Goal: Task Accomplishment & Management: Manage account settings

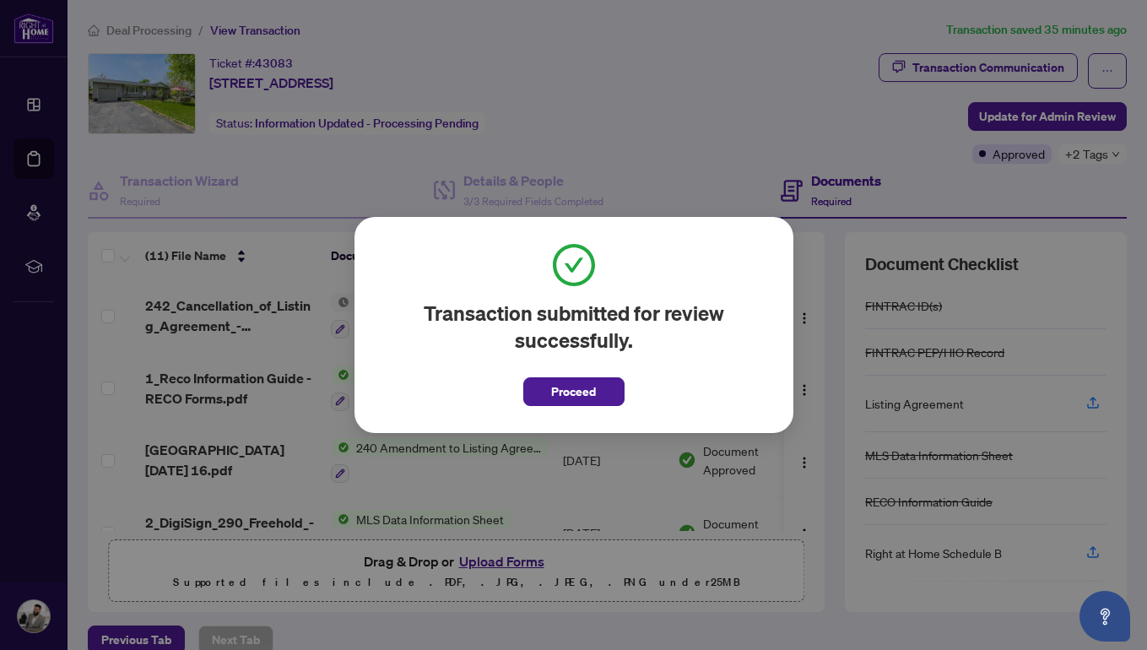
scroll to position [82, 0]
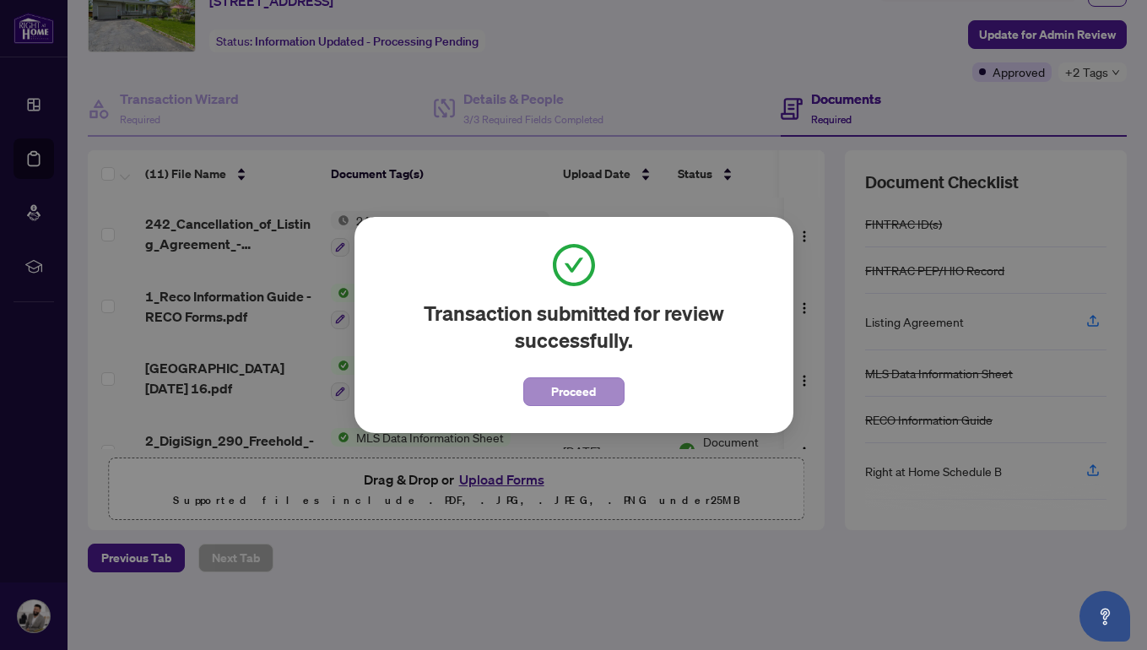
click at [560, 392] on span "Proceed" at bounding box center [573, 391] width 45 height 27
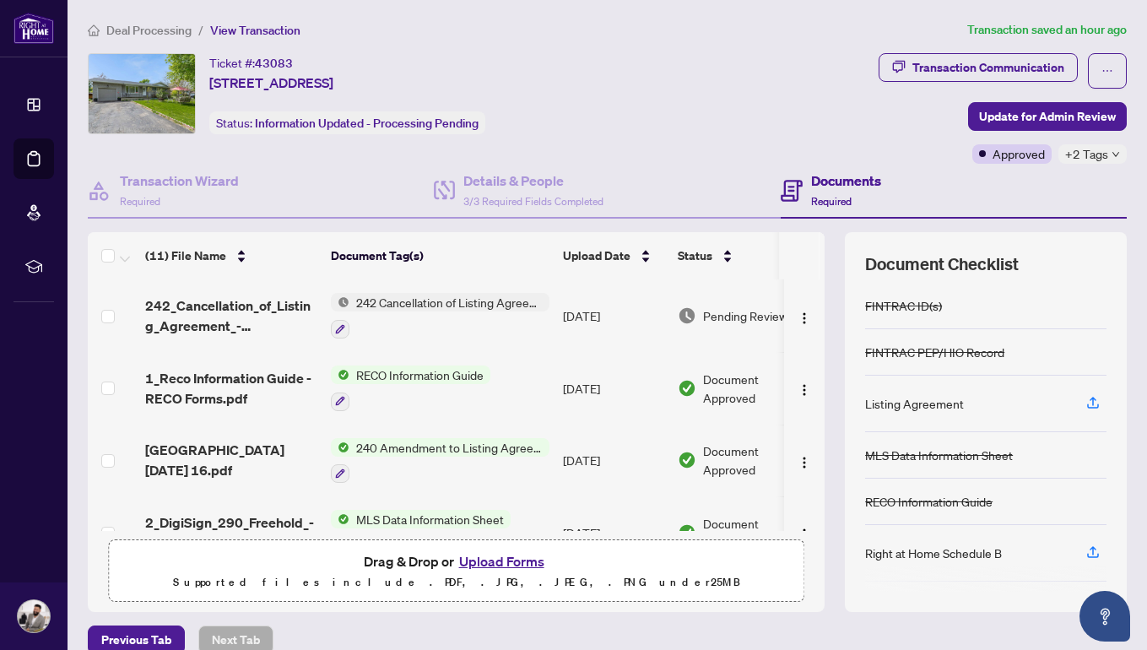
scroll to position [0, 0]
click at [32, 151] on li "Deal Processing" at bounding box center [34, 158] width 41 height 41
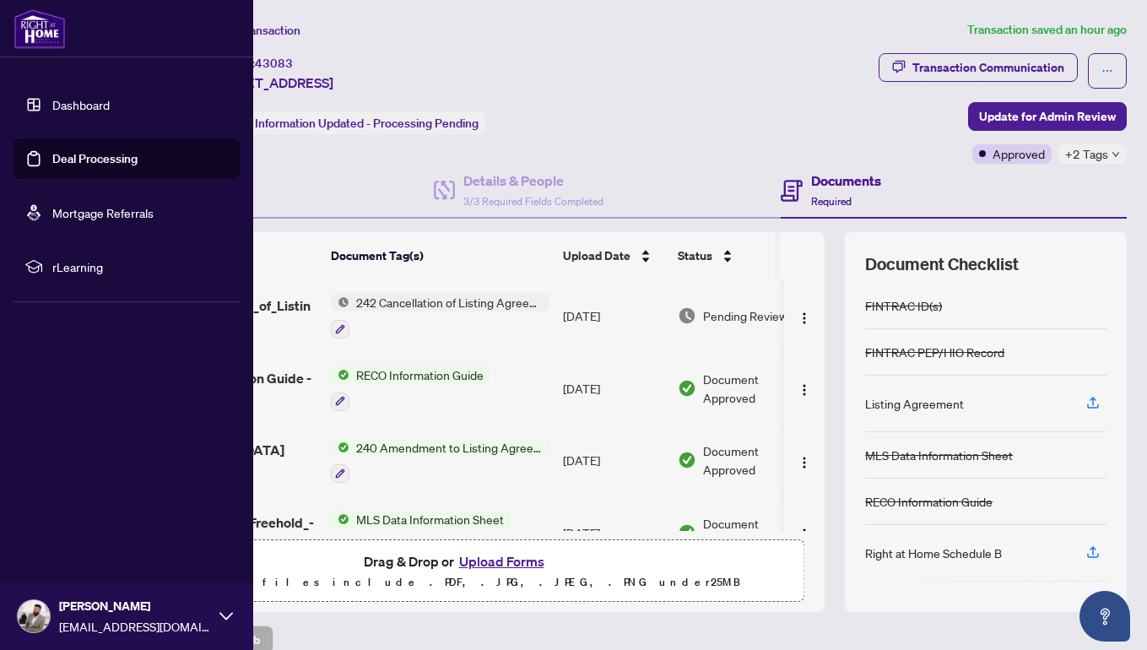
drag, startPoint x: 555, startPoint y: 1, endPoint x: 73, endPoint y: 171, distance: 510.4
click at [73, 166] on link "Deal Processing" at bounding box center [94, 158] width 85 height 15
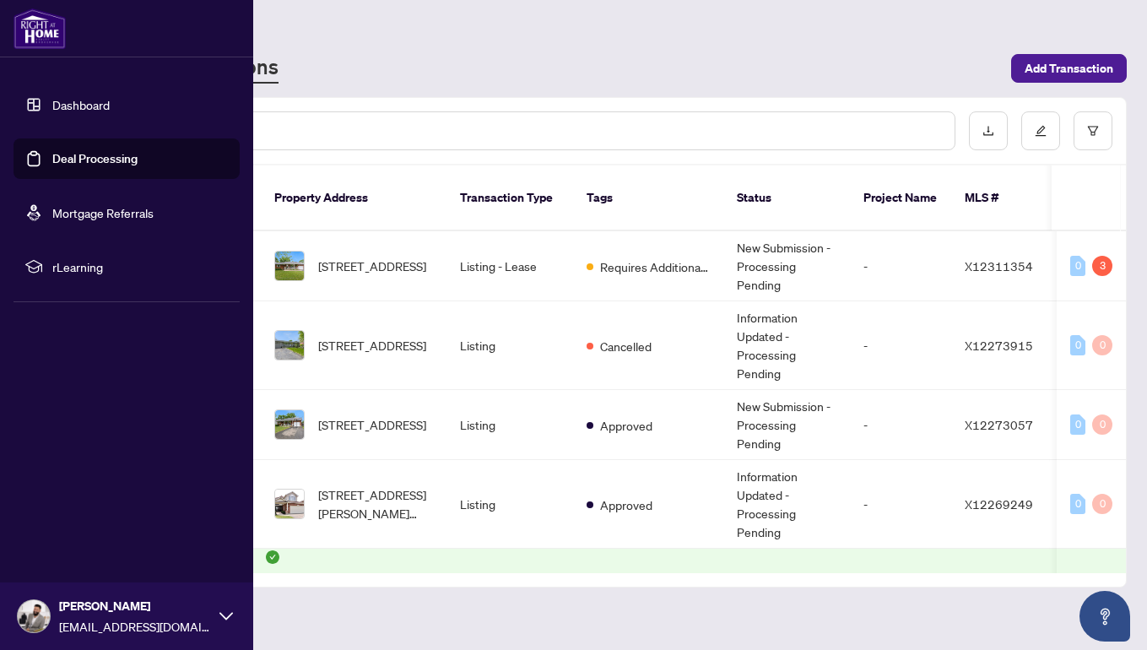
click at [94, 158] on link "Deal Processing" at bounding box center [94, 158] width 85 height 15
click at [625, 78] on div "RAHR - Transactions" at bounding box center [544, 68] width 913 height 30
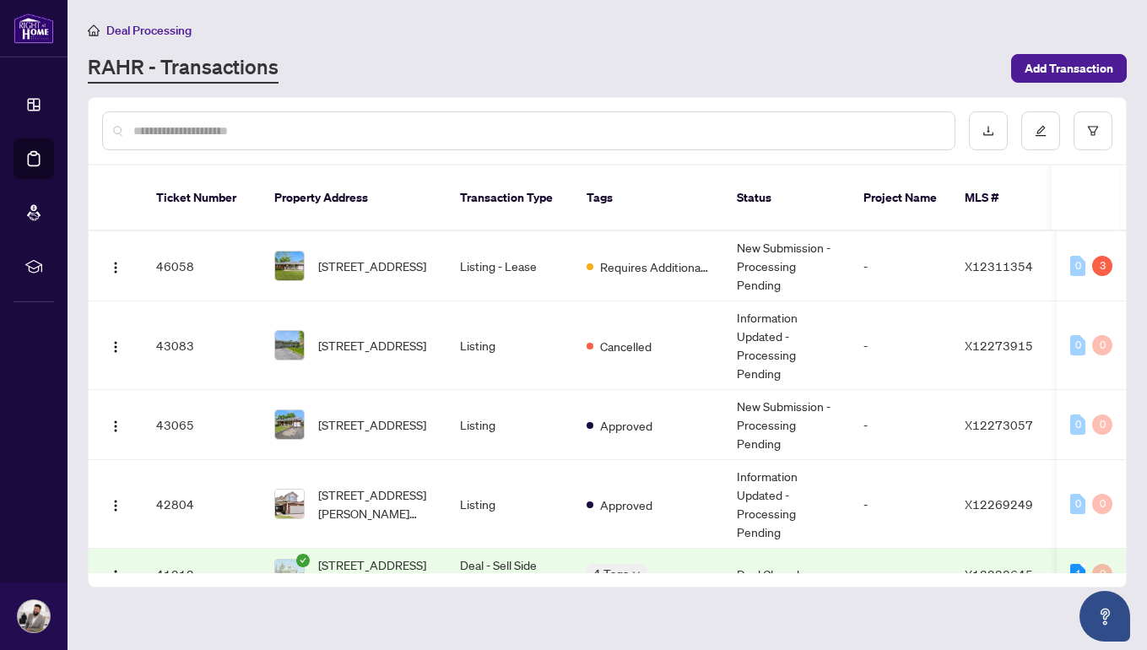
click at [625, 257] on span "Requires Additional Docs" at bounding box center [655, 266] width 110 height 19
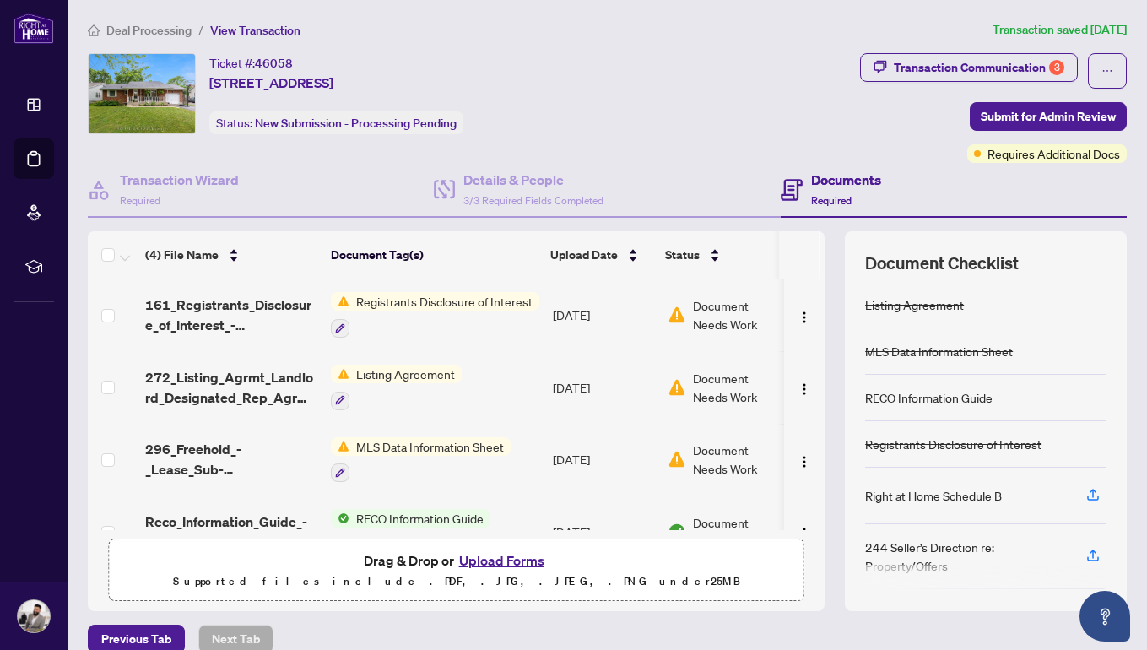
click at [798, 317] on img "button" at bounding box center [805, 318] width 14 height 14
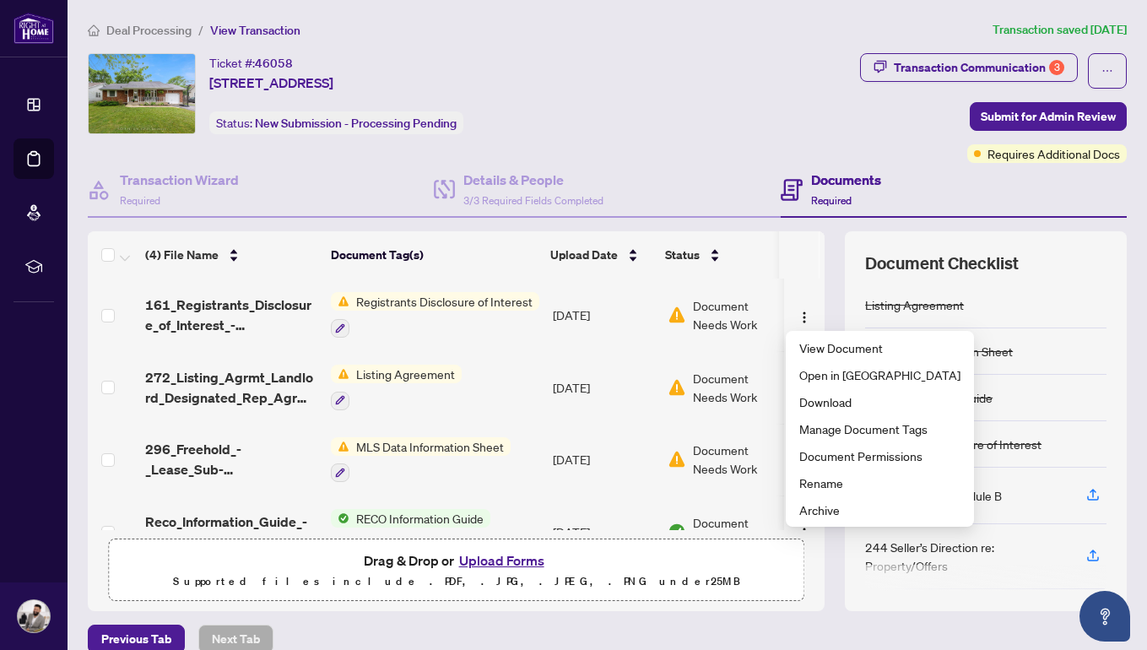
click at [989, 192] on div "Documents Required" at bounding box center [954, 190] width 346 height 55
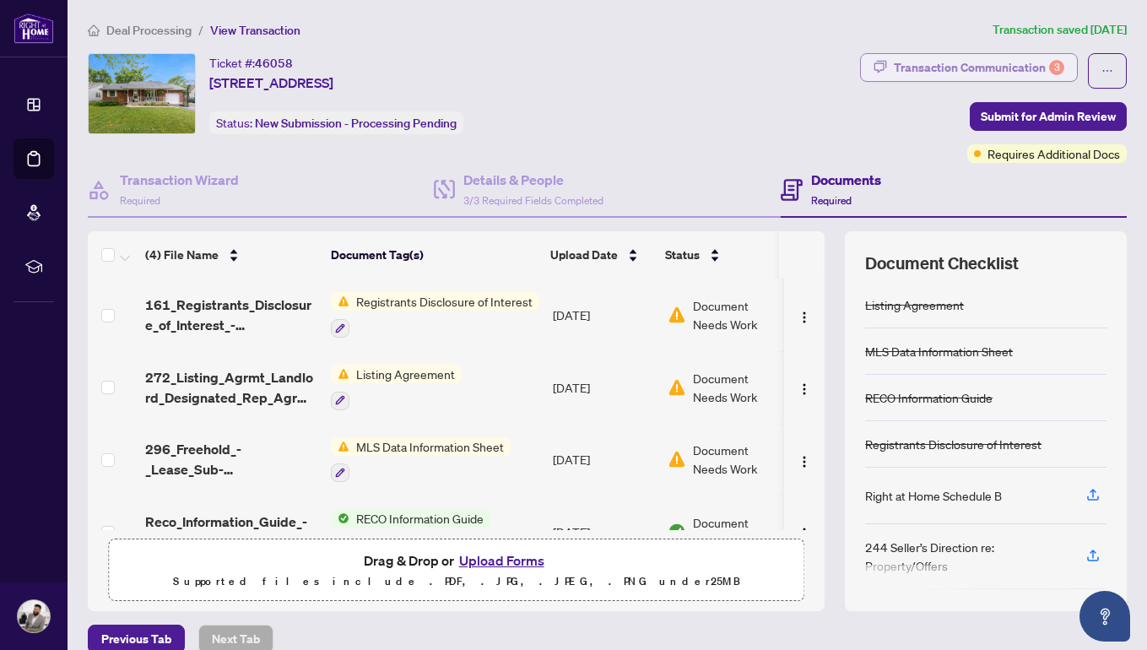
drag, startPoint x: 73, startPoint y: 171, endPoint x: 1006, endPoint y: 65, distance: 938.7
click at [1006, 65] on div "Transaction Communication 3" at bounding box center [979, 67] width 170 height 27
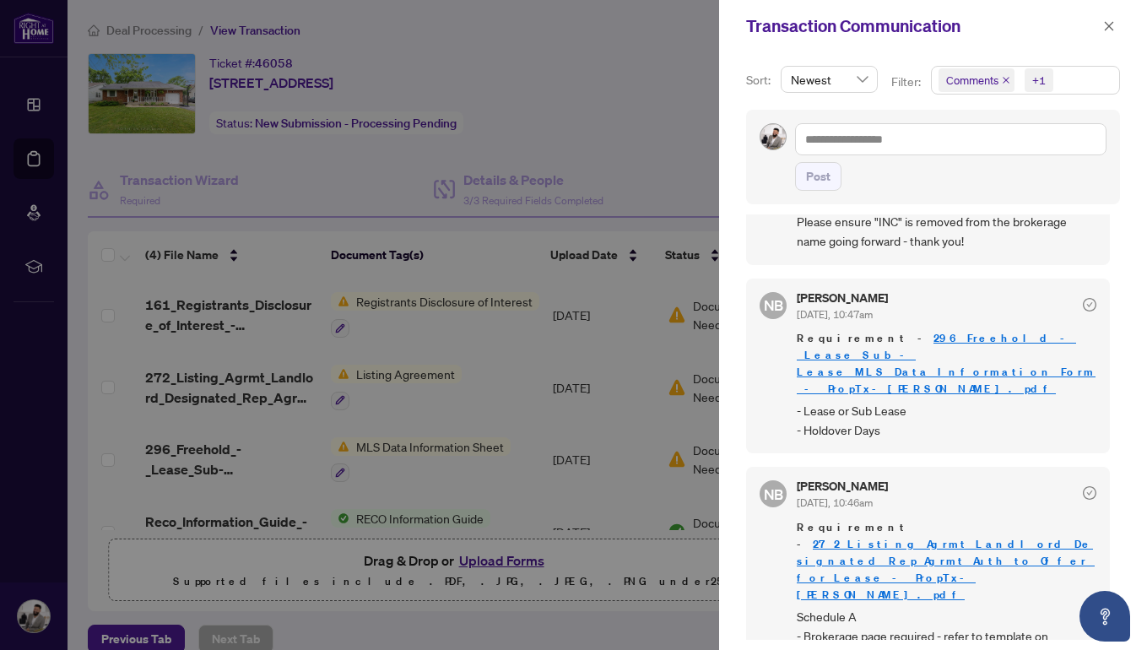
scroll to position [87, 0]
click at [695, 171] on div at bounding box center [573, 325] width 1147 height 650
click at [696, 175] on div at bounding box center [573, 325] width 1147 height 650
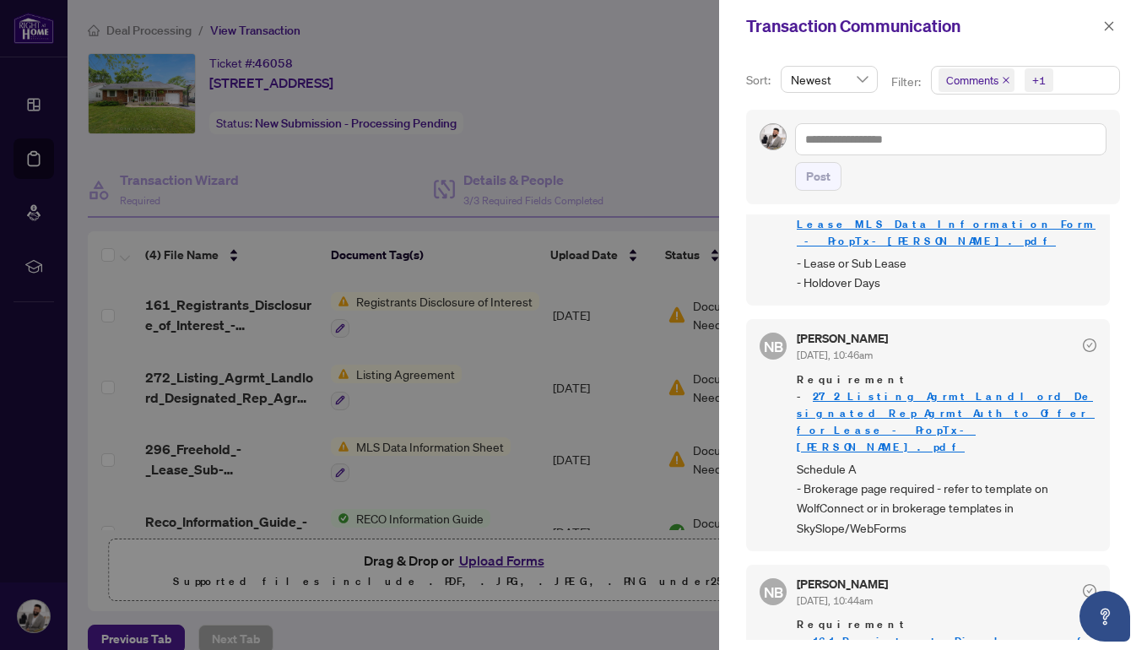
scroll to position [296, 0]
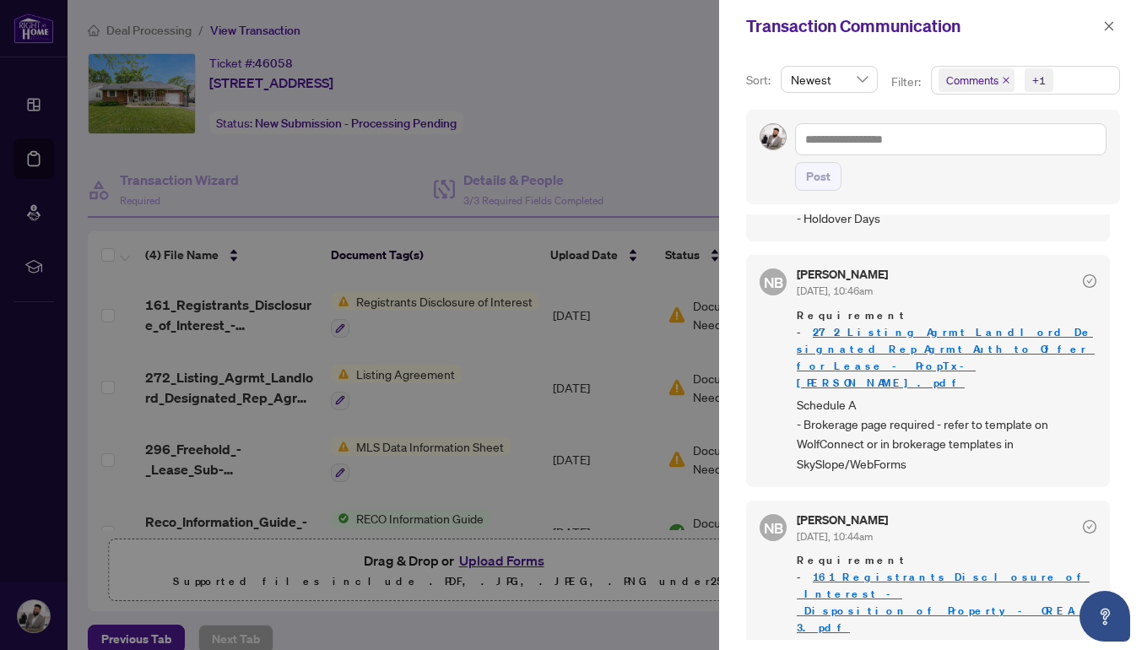
click at [1107, 30] on icon "close" at bounding box center [1109, 26] width 12 height 12
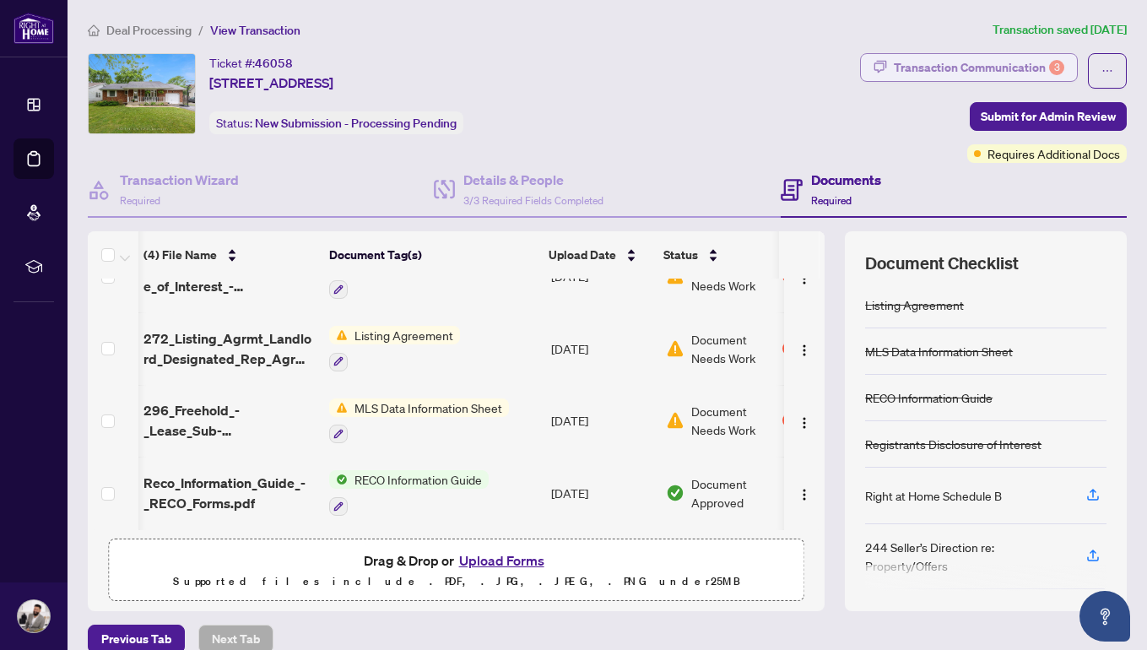
scroll to position [45, 2]
click at [798, 416] on img "button" at bounding box center [805, 423] width 14 height 14
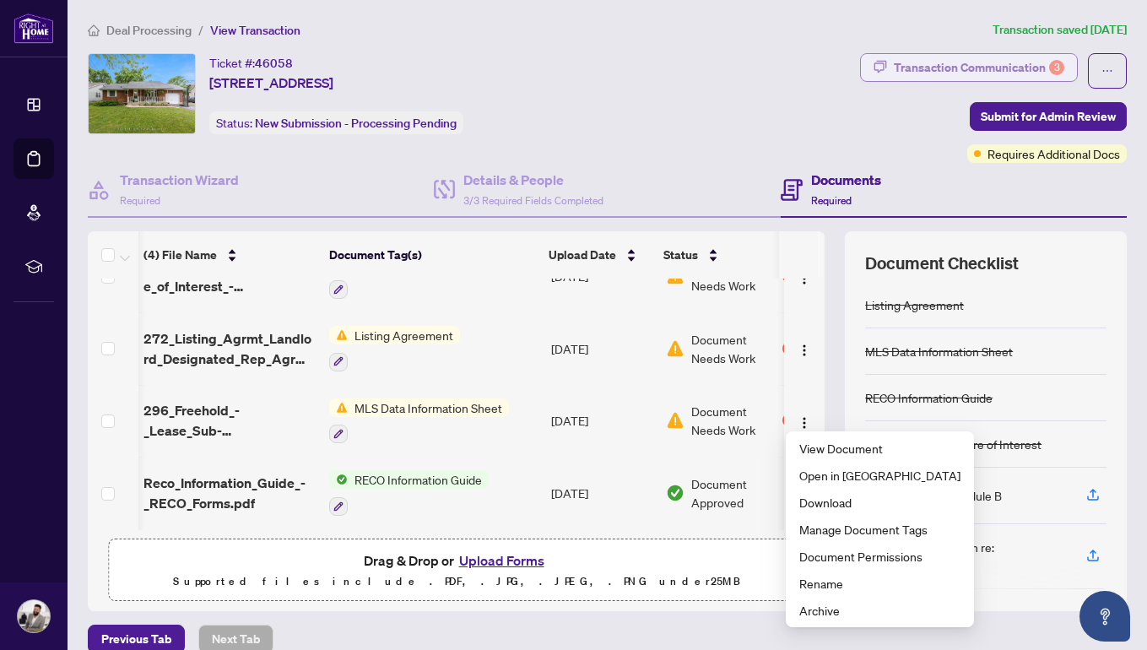
click at [805, 501] on span "Download" at bounding box center [879, 502] width 161 height 19
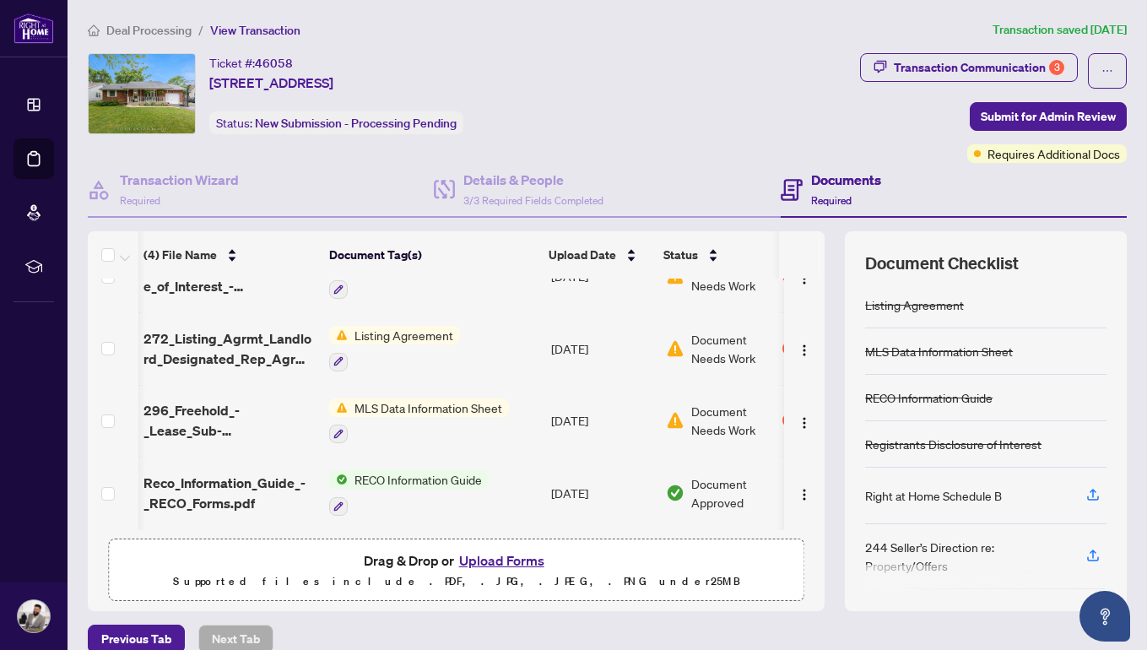
click at [463, 568] on button "Upload Forms" at bounding box center [501, 560] width 95 height 22
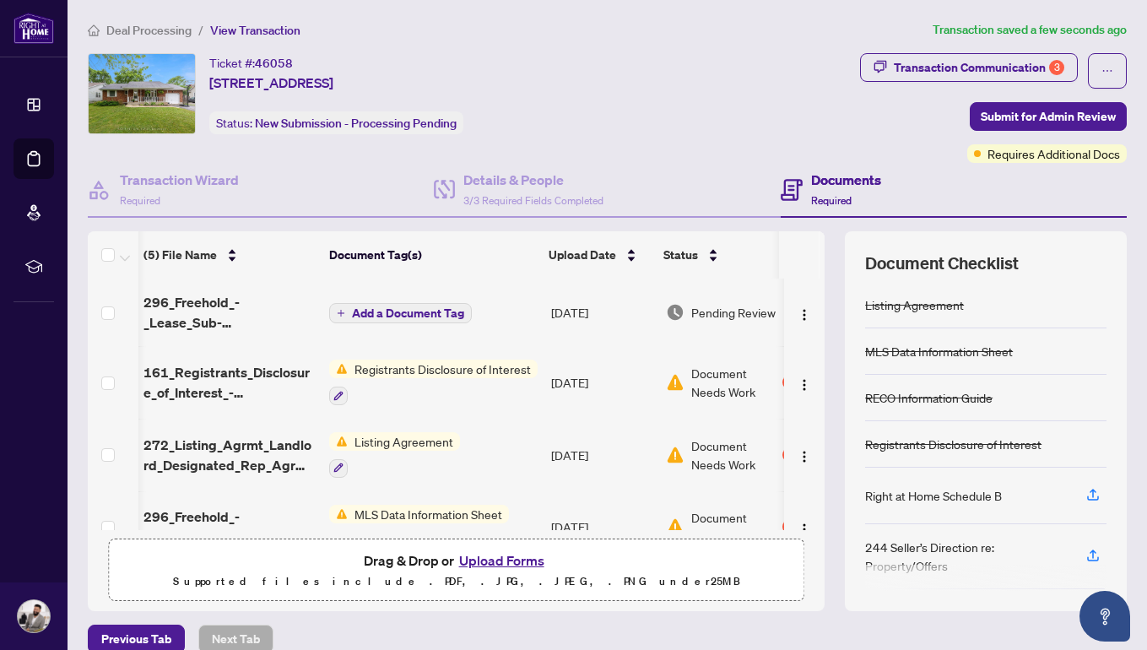
scroll to position [0, 2]
click at [384, 313] on span "Add a Document Tag" at bounding box center [408, 313] width 112 height 12
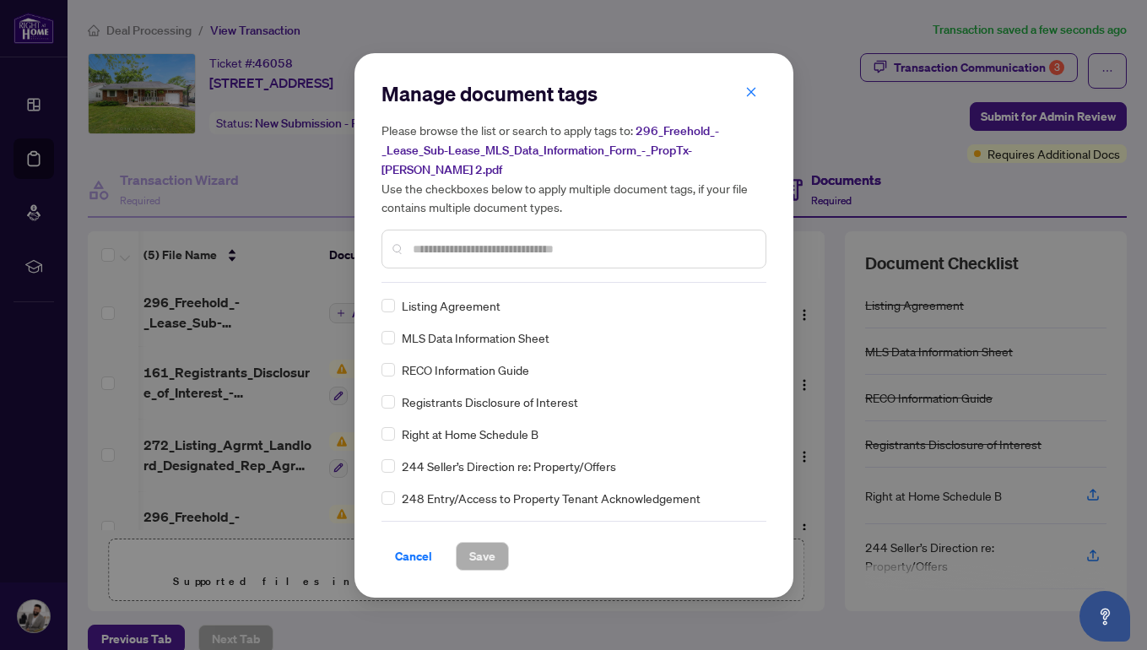
click at [491, 240] on input "text" at bounding box center [582, 249] width 339 height 19
click at [472, 543] on span "Save" at bounding box center [482, 556] width 26 height 27
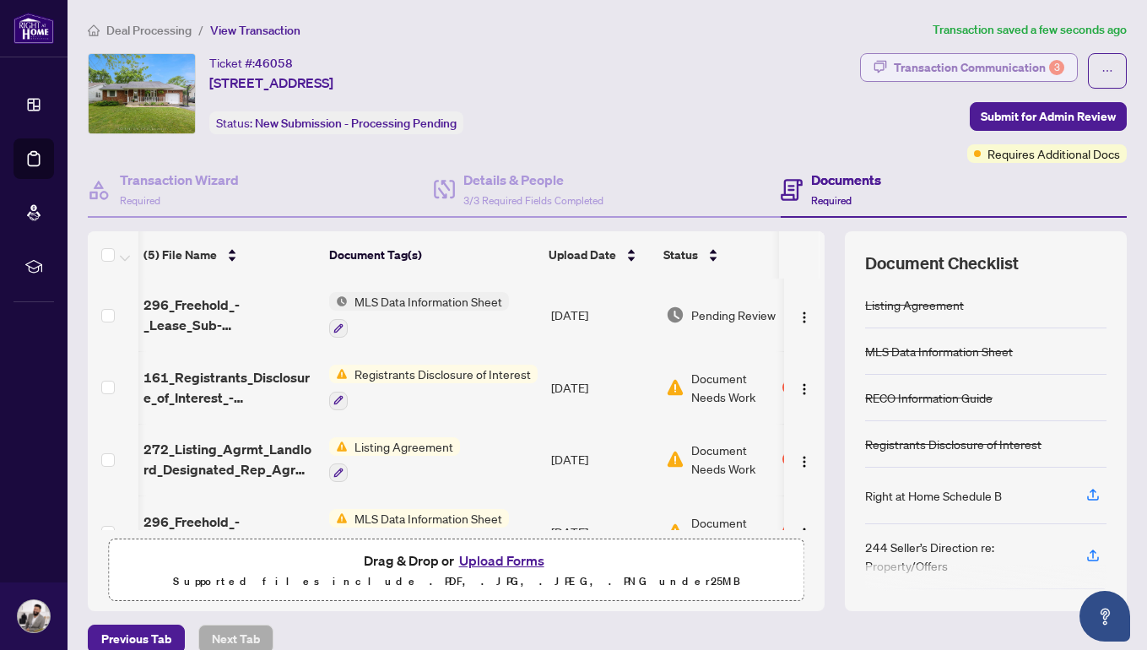
click at [1037, 55] on div "Transaction Communication 3" at bounding box center [979, 67] width 170 height 27
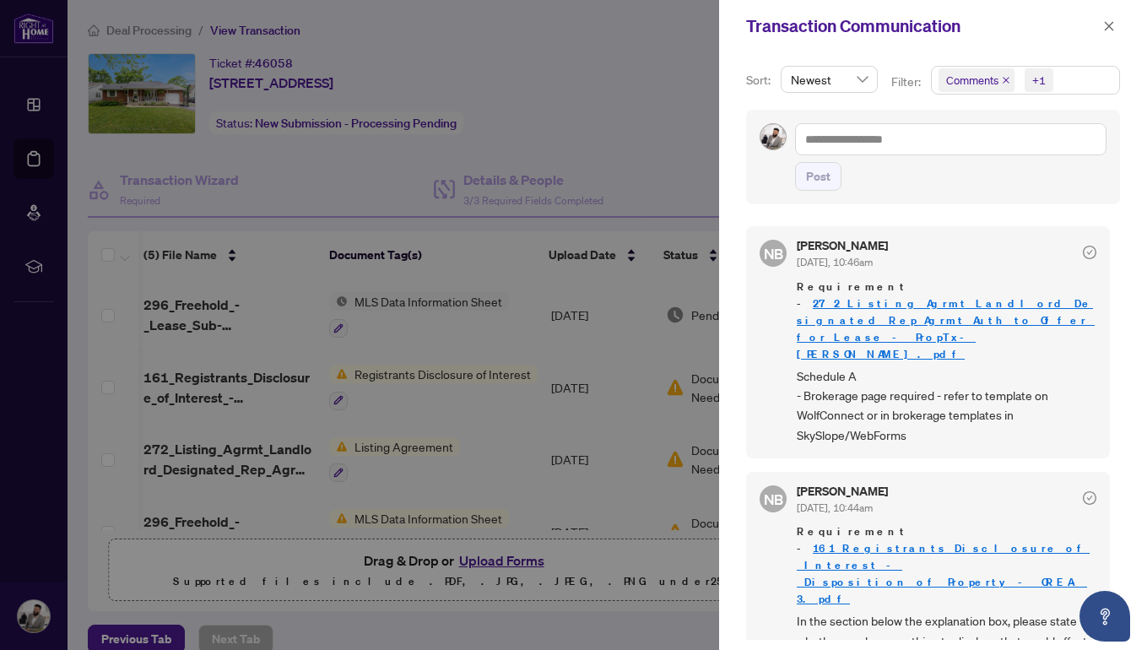
scroll to position [324, 0]
click at [1106, 27] on icon "close" at bounding box center [1109, 26] width 12 height 12
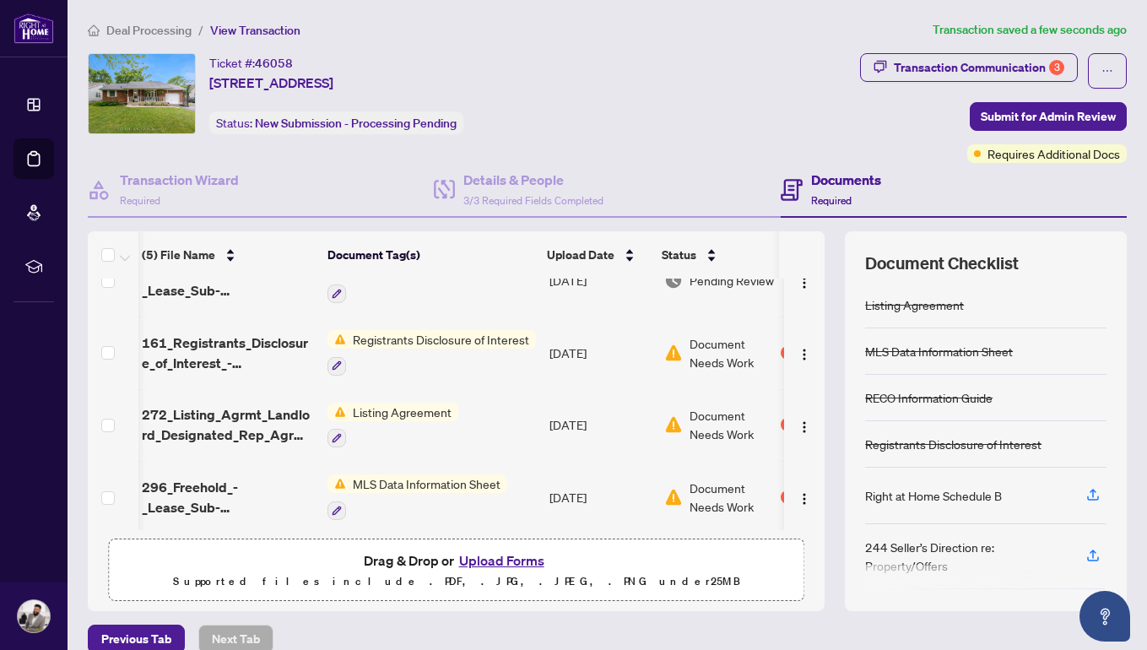
scroll to position [35, 3]
click at [798, 354] on img "button" at bounding box center [805, 354] width 14 height 14
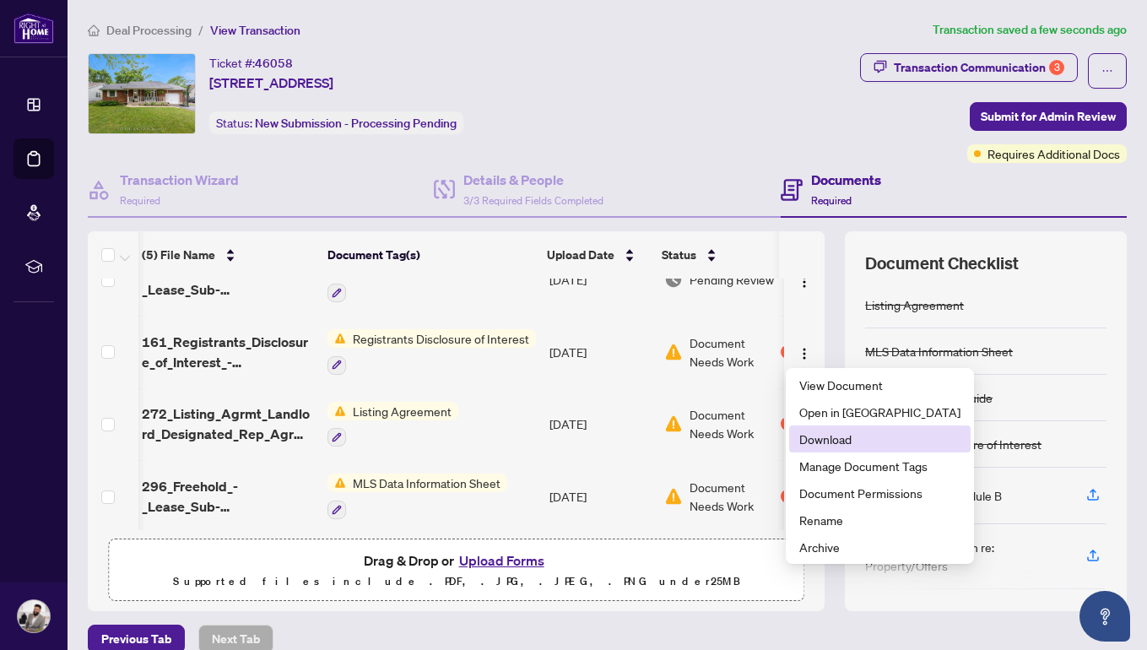
click at [836, 435] on span "Download" at bounding box center [879, 439] width 161 height 19
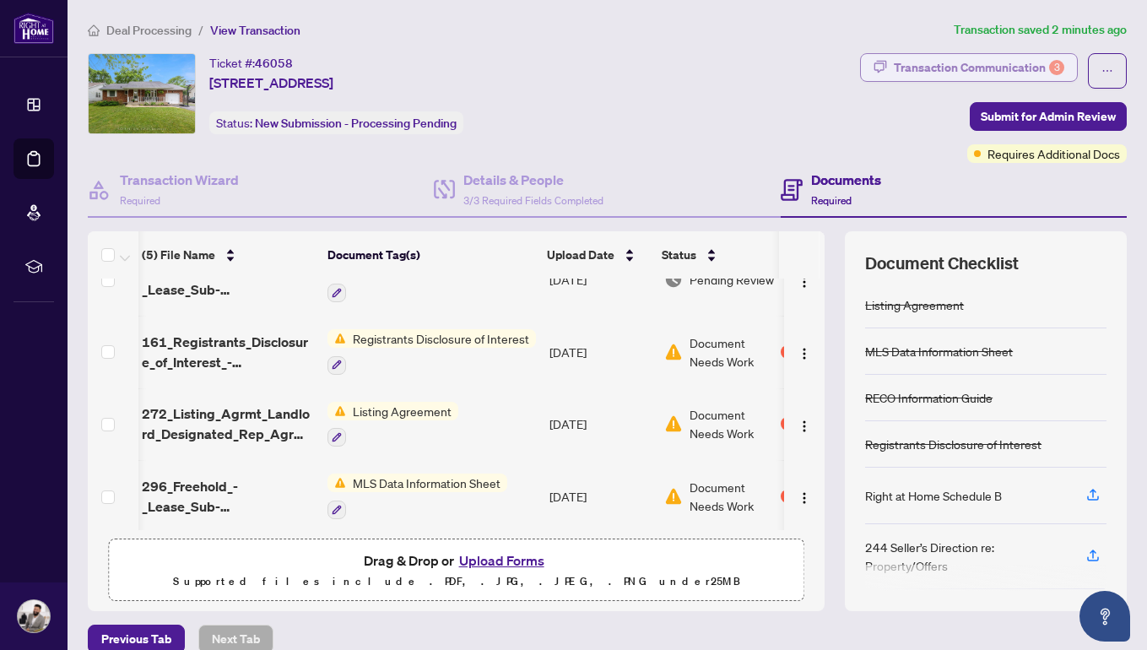
click at [998, 78] on div "Transaction Communication 3" at bounding box center [979, 67] width 170 height 27
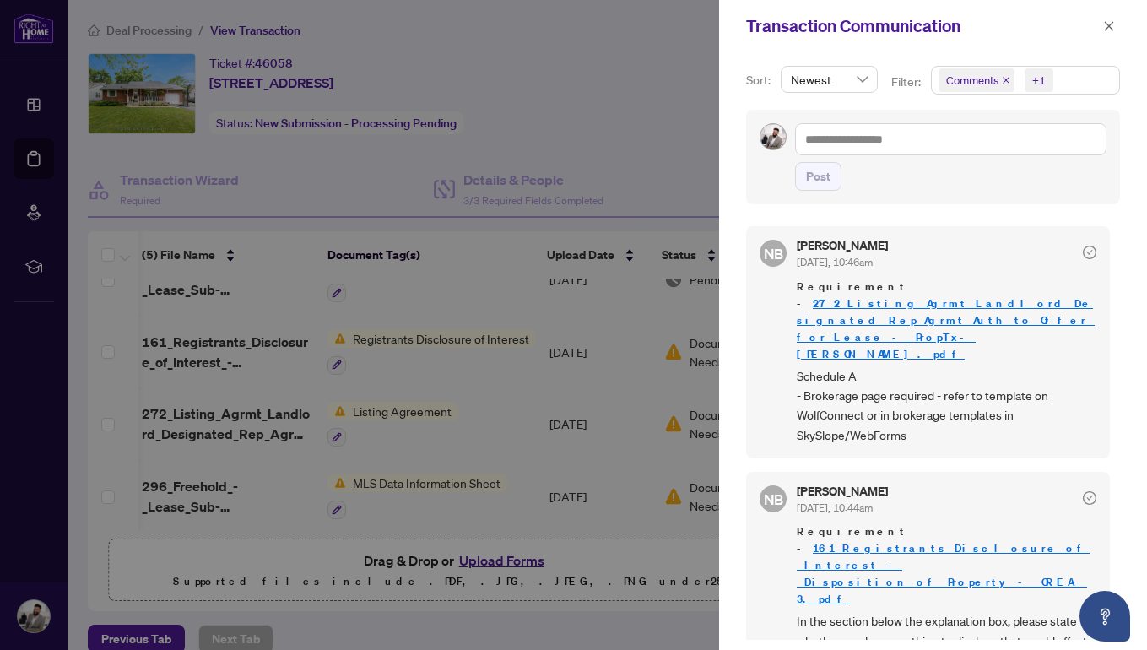
scroll to position [324, 0]
click at [969, 188] on div "Post" at bounding box center [950, 176] width 311 height 29
click at [657, 166] on div at bounding box center [573, 325] width 1147 height 650
click at [1111, 28] on icon "close" at bounding box center [1109, 25] width 9 height 9
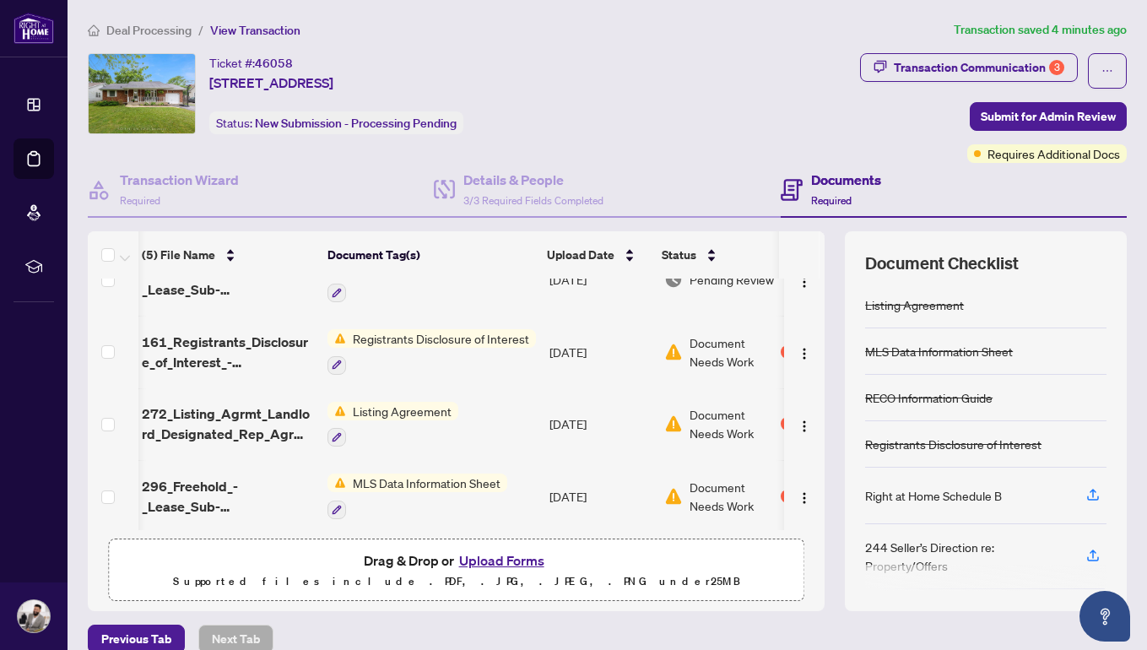
click at [517, 558] on button "Upload Forms" at bounding box center [501, 560] width 95 height 22
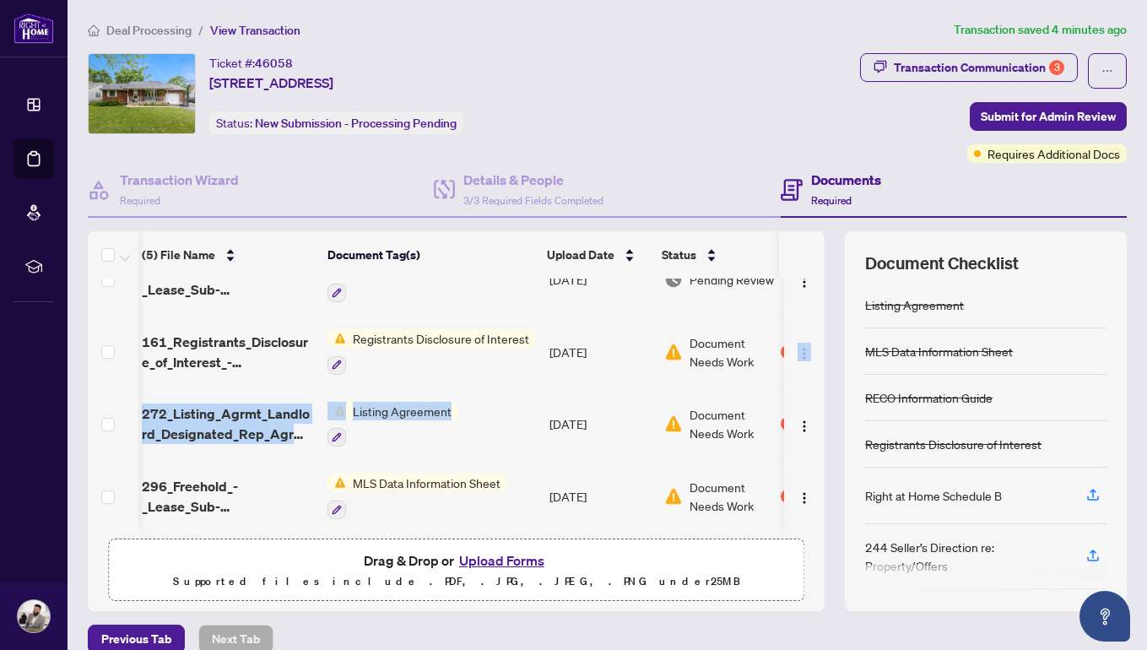
drag, startPoint x: 825, startPoint y: 434, endPoint x: 818, endPoint y: 322, distance: 112.5
click at [818, 322] on div "(5) File Name Document Tag(s) Upload Date Status 296_Freehold_-_Lease_Sub-Lease…" at bounding box center [607, 421] width 1039 height 380
click at [818, 322] on td at bounding box center [804, 352] width 41 height 73
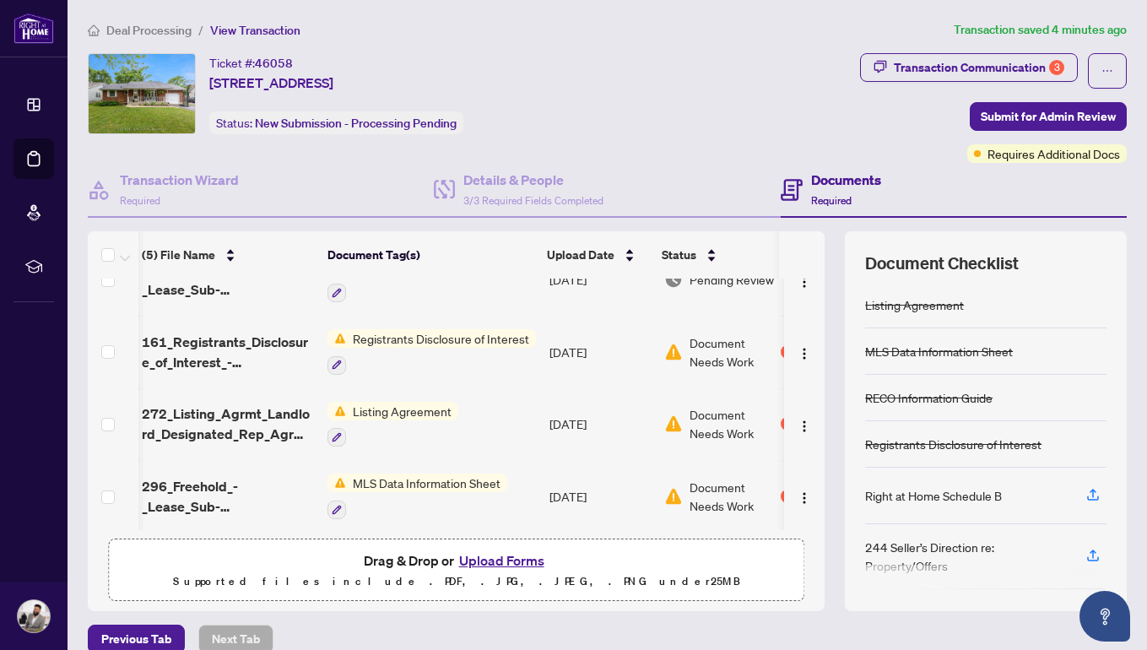
scroll to position [0, 3]
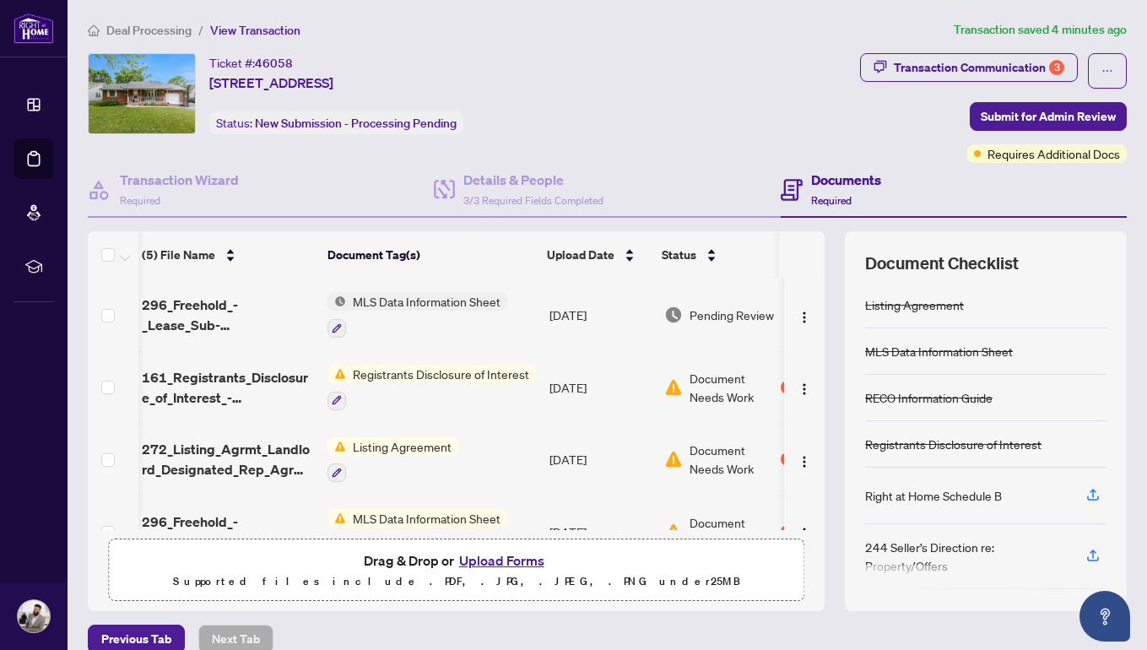
click at [480, 556] on button "Upload Forms" at bounding box center [501, 560] width 95 height 22
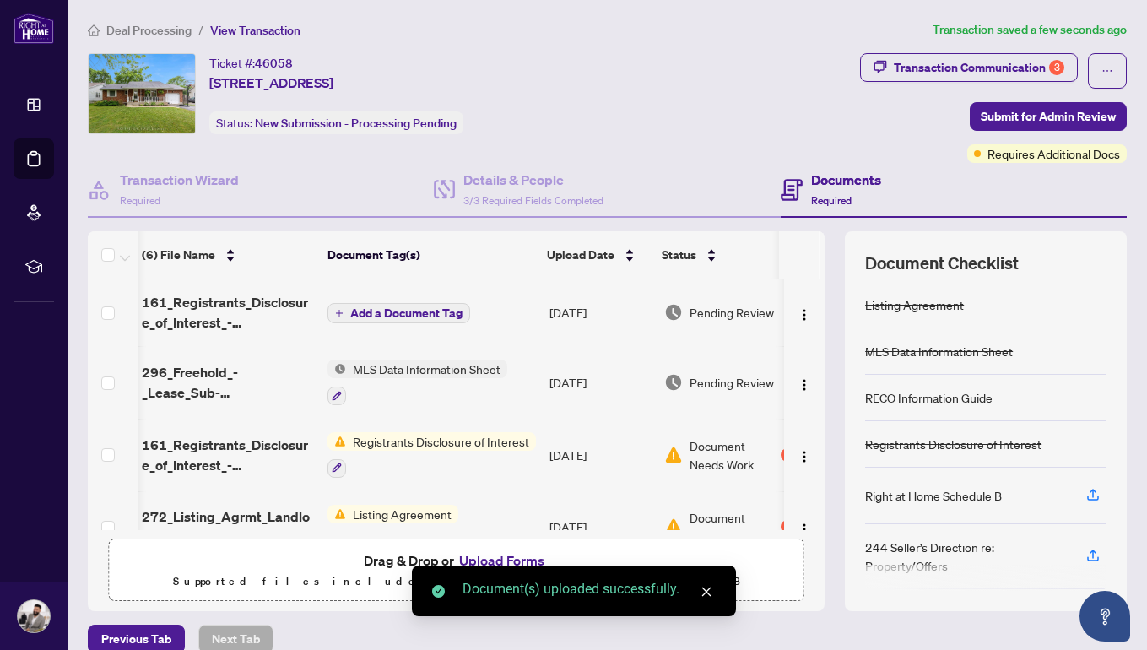
scroll to position [0, 0]
click at [416, 309] on span "Add a Document Tag" at bounding box center [406, 313] width 112 height 12
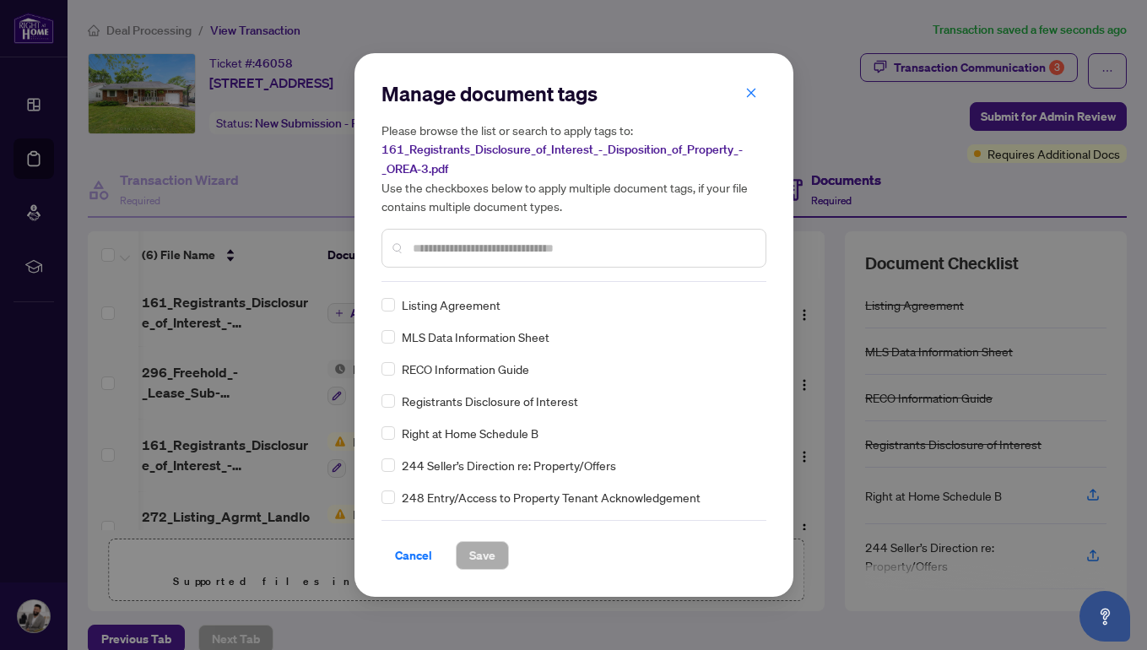
click at [466, 279] on div "Manage document tags Please browse the list or search to apply tags to: 161_Reg…" at bounding box center [574, 181] width 385 height 202
click at [483, 555] on span "Save" at bounding box center [482, 555] width 26 height 27
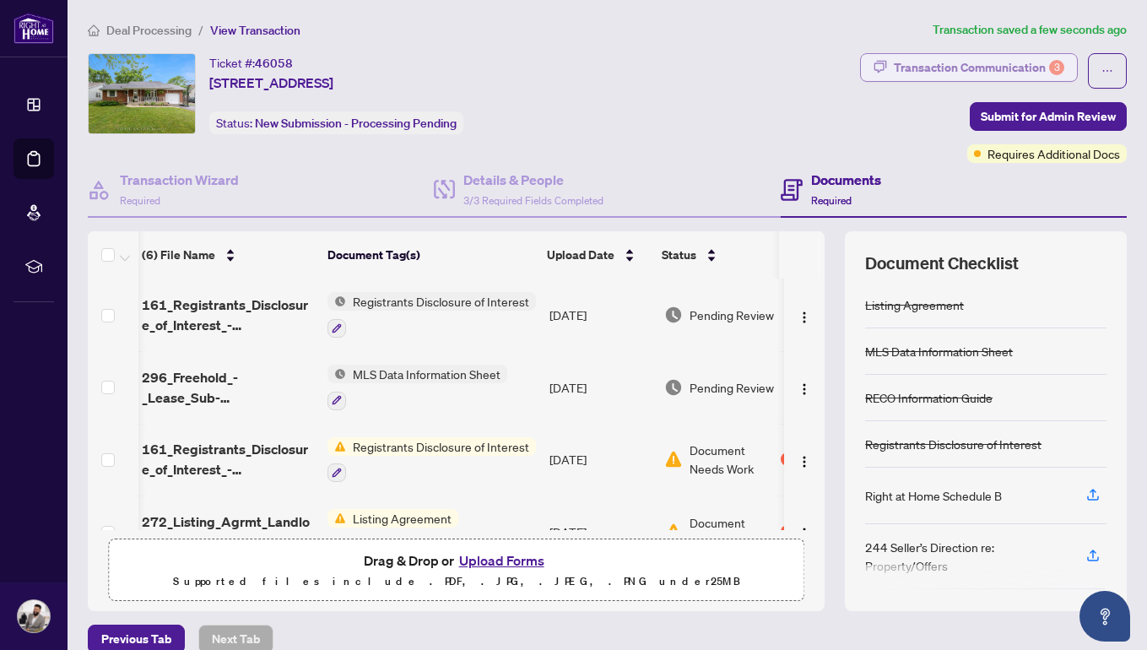
click at [1033, 68] on div "Transaction Communication 3" at bounding box center [979, 67] width 170 height 27
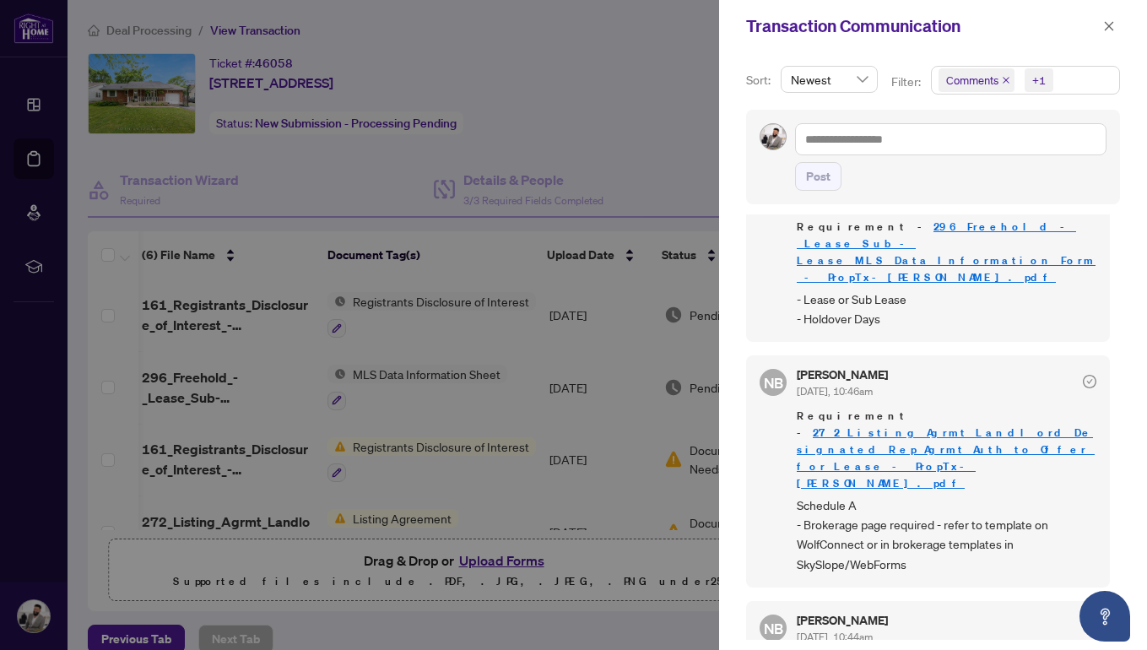
scroll to position [205, 0]
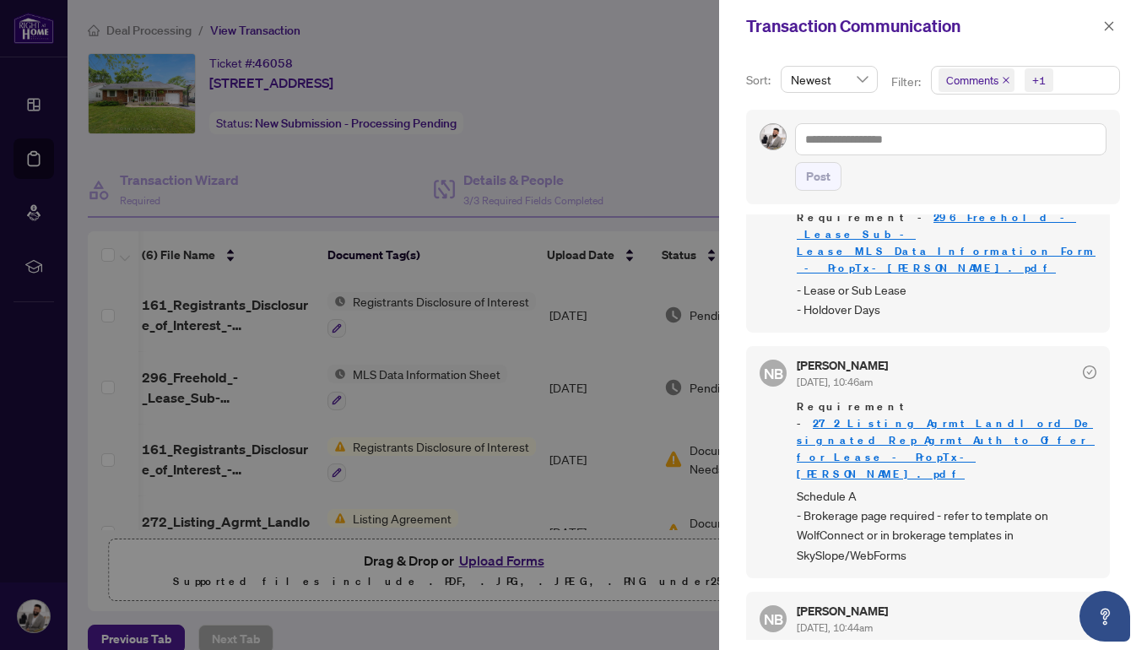
click at [993, 416] on link "272_Listing_Agrmt_Landlord_Designated_Rep_Agrmt_Auth_to_Offer_for_Lease_-_PropT…" at bounding box center [946, 448] width 298 height 65
click at [1107, 19] on span "button" at bounding box center [1109, 26] width 12 height 27
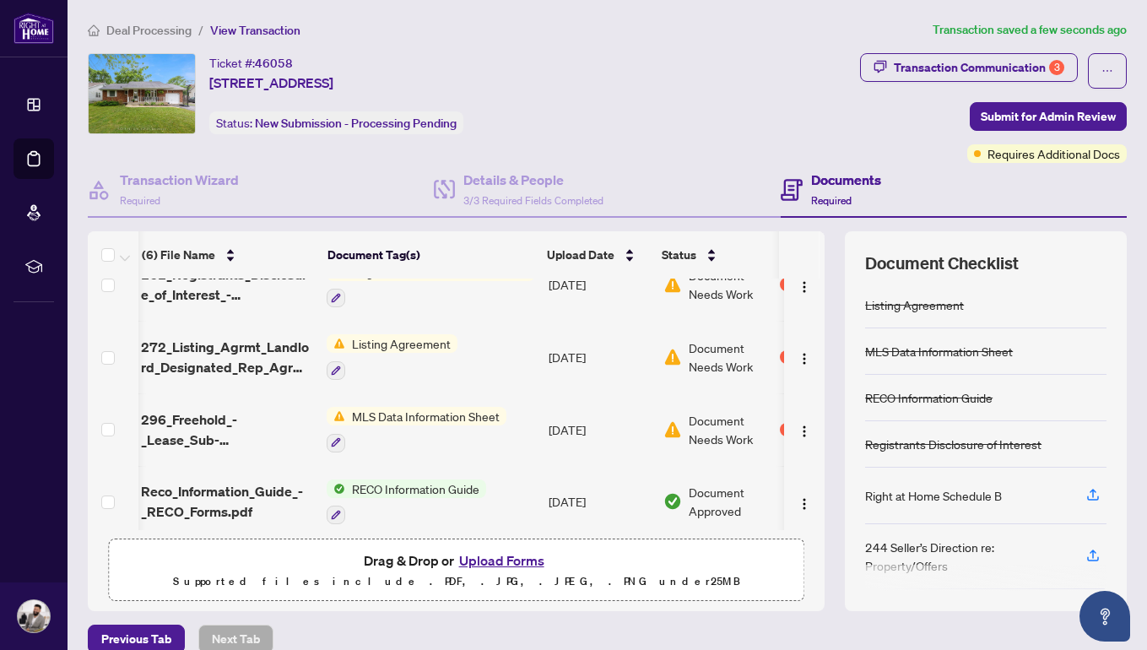
scroll to position [0, 5]
click at [798, 355] on img "button" at bounding box center [805, 358] width 14 height 14
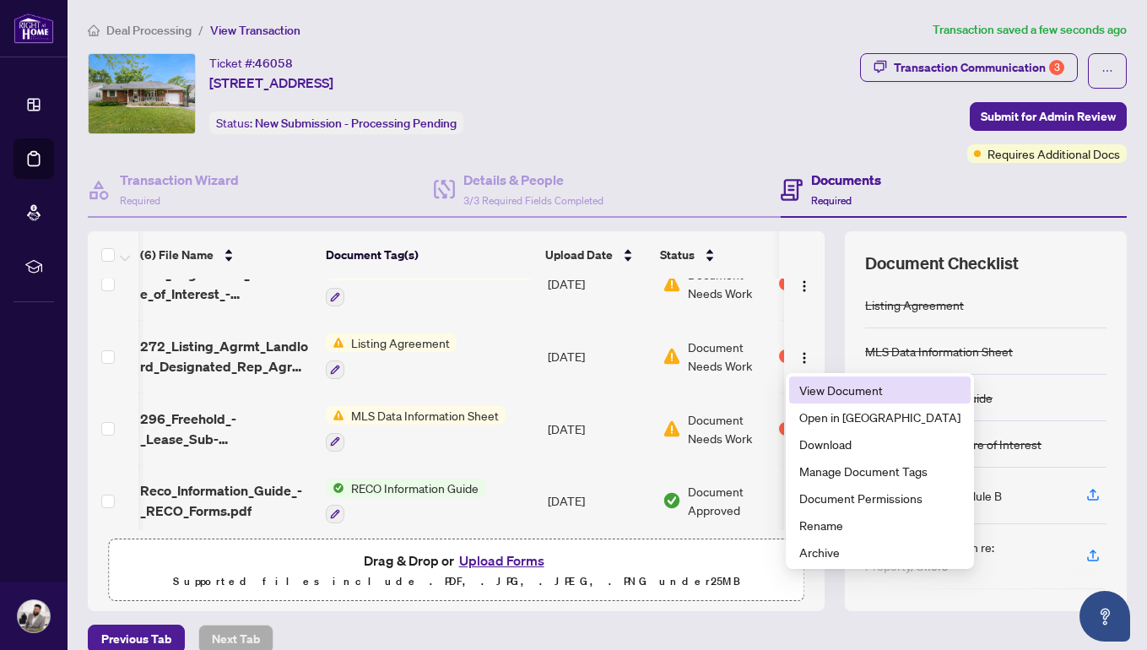
click at [834, 385] on span "View Document" at bounding box center [879, 390] width 161 height 19
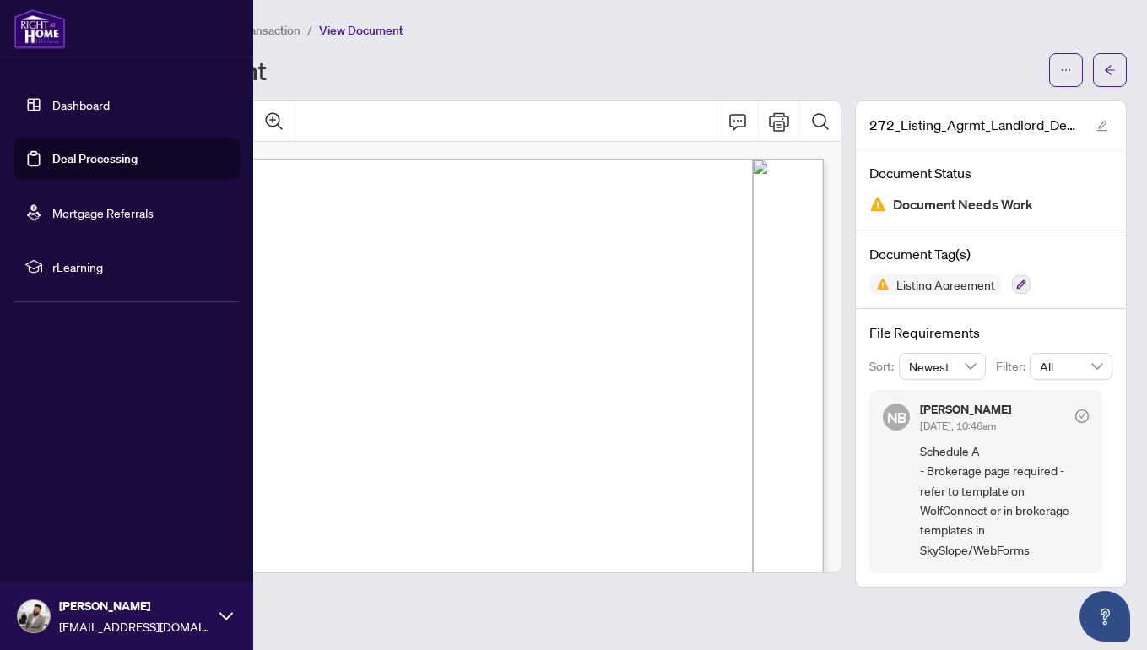
click at [97, 154] on link "Deal Processing" at bounding box center [94, 158] width 85 height 15
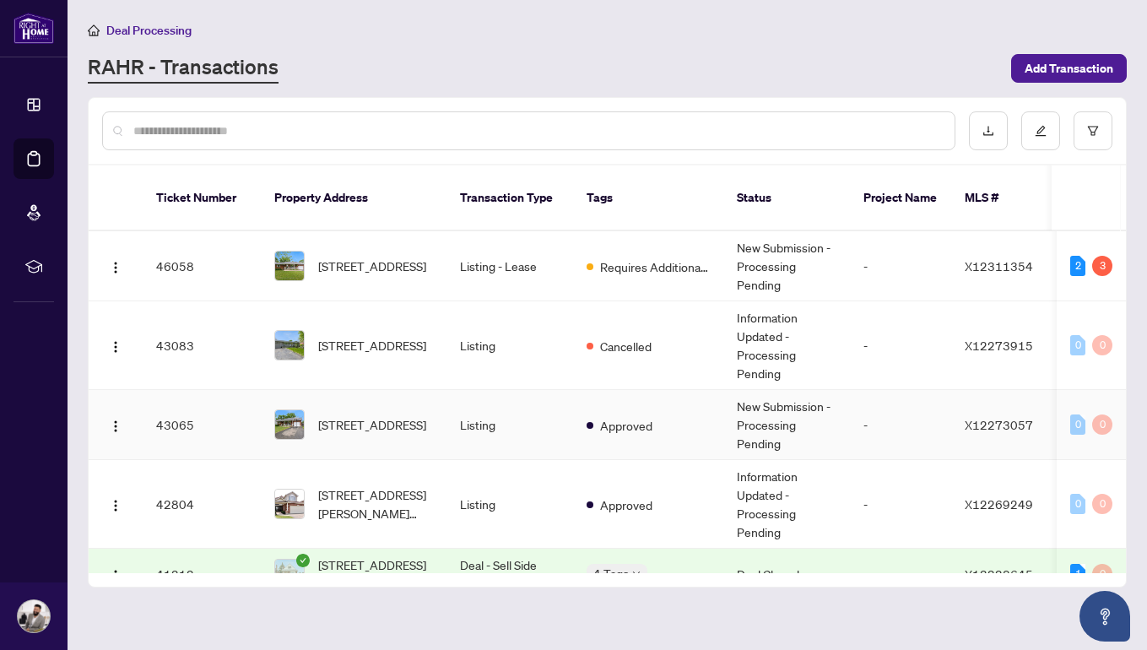
click at [624, 392] on td "Approved" at bounding box center [648, 425] width 150 height 70
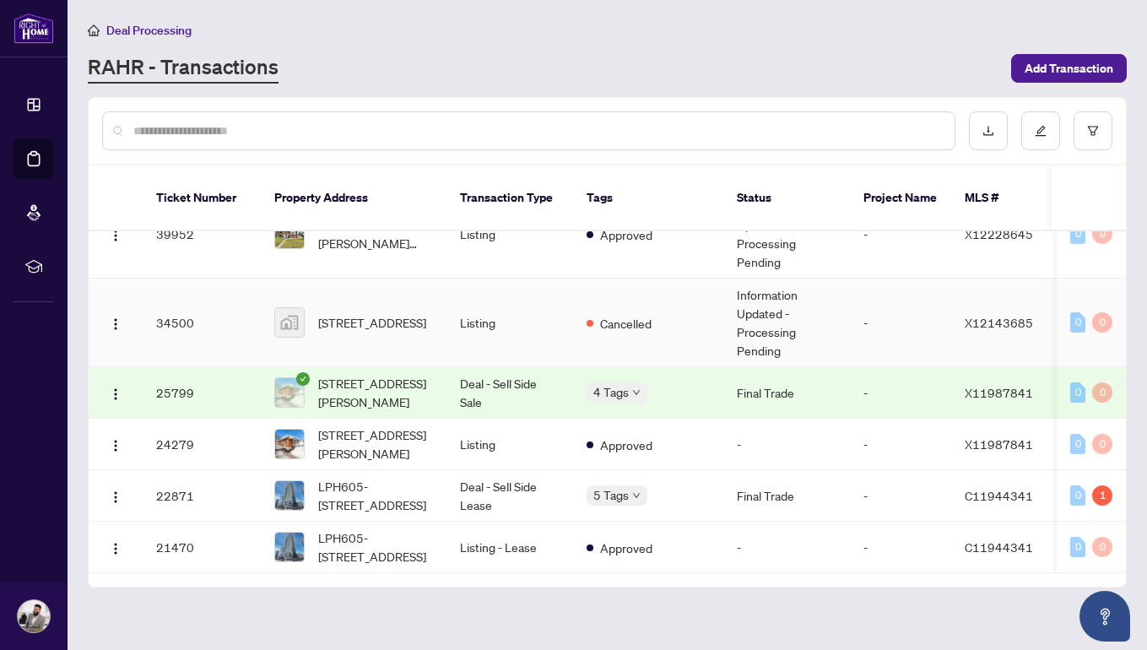
scroll to position [415, 0]
click at [412, 374] on span "392 East 43rd St, Hamilton, Ontario L8T 3E3, Canada" at bounding box center [375, 392] width 115 height 37
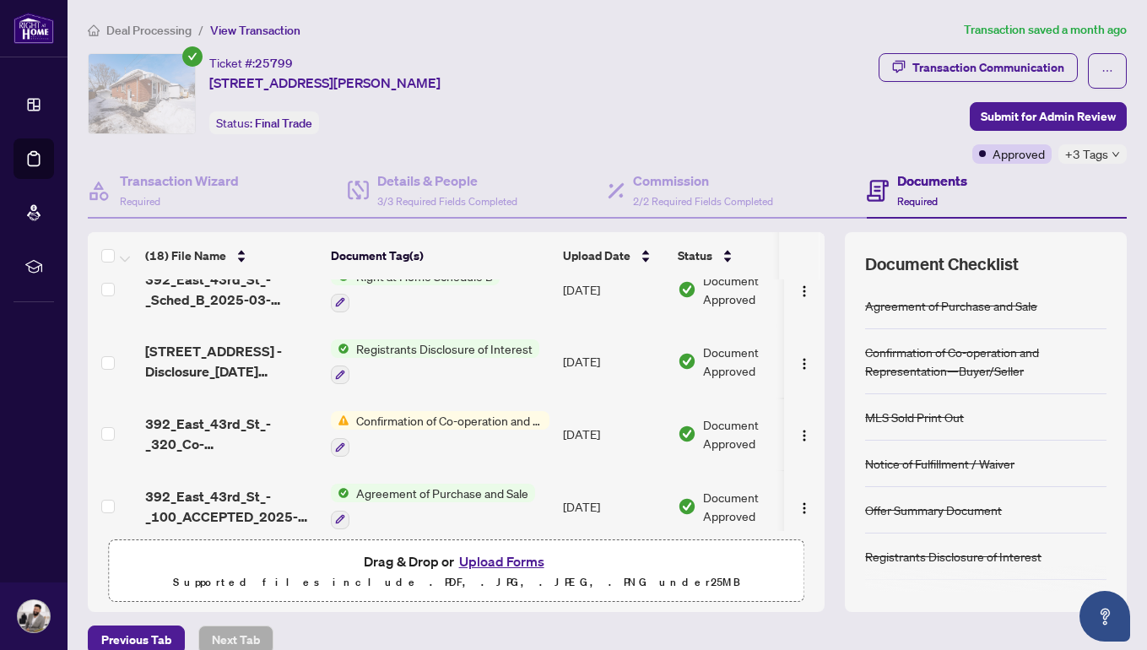
scroll to position [1009, 0]
click at [791, 360] on button "button" at bounding box center [804, 360] width 27 height 27
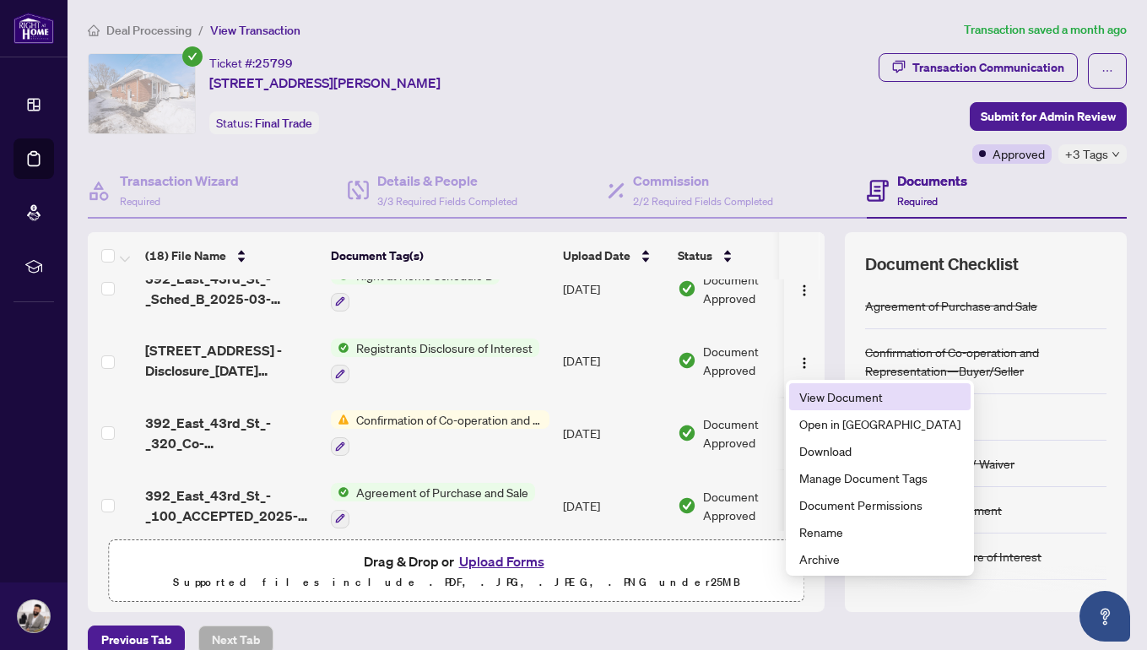
click at [808, 389] on span "View Document" at bounding box center [879, 396] width 161 height 19
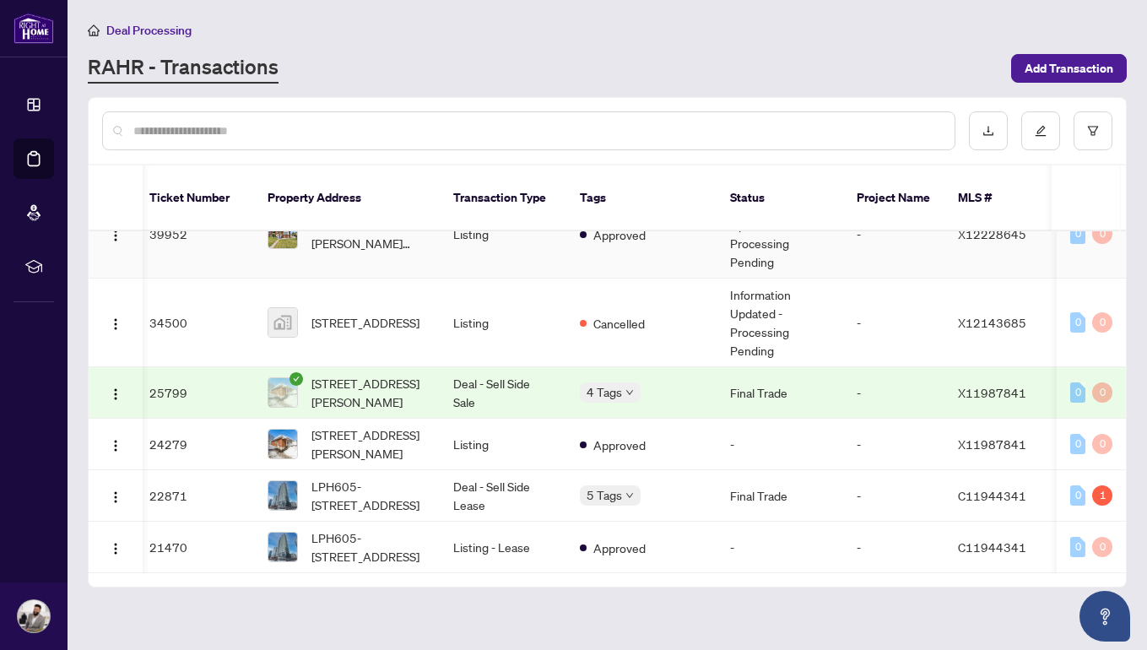
scroll to position [415, 7]
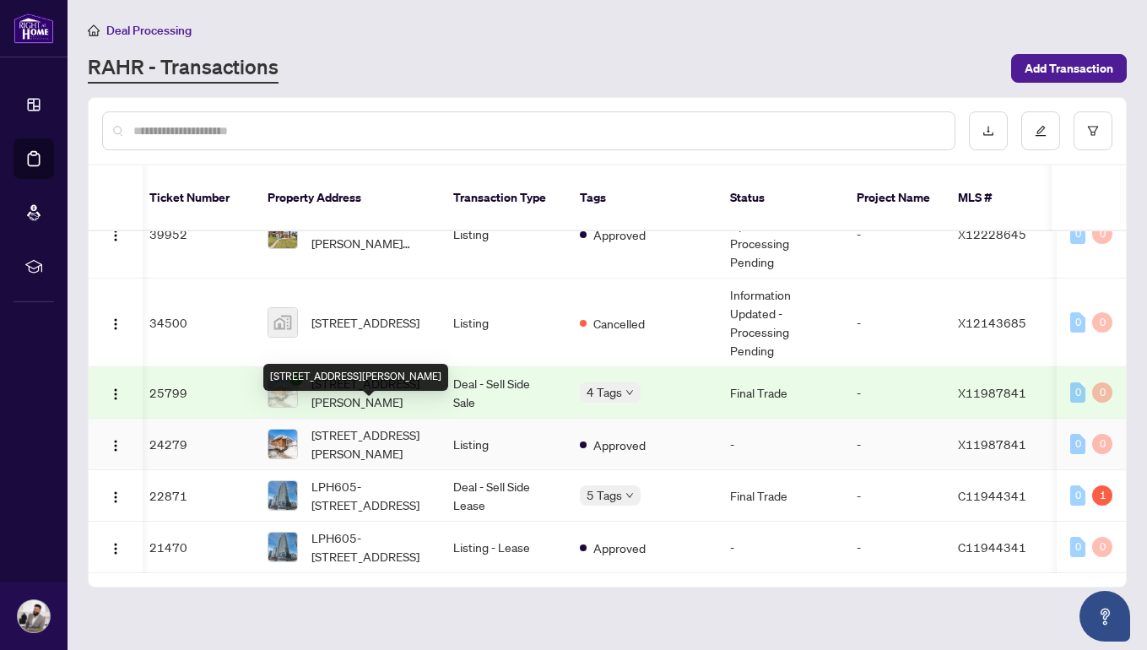
click at [386, 425] on span "[STREET_ADDRESS][PERSON_NAME]" at bounding box center [368, 443] width 115 height 37
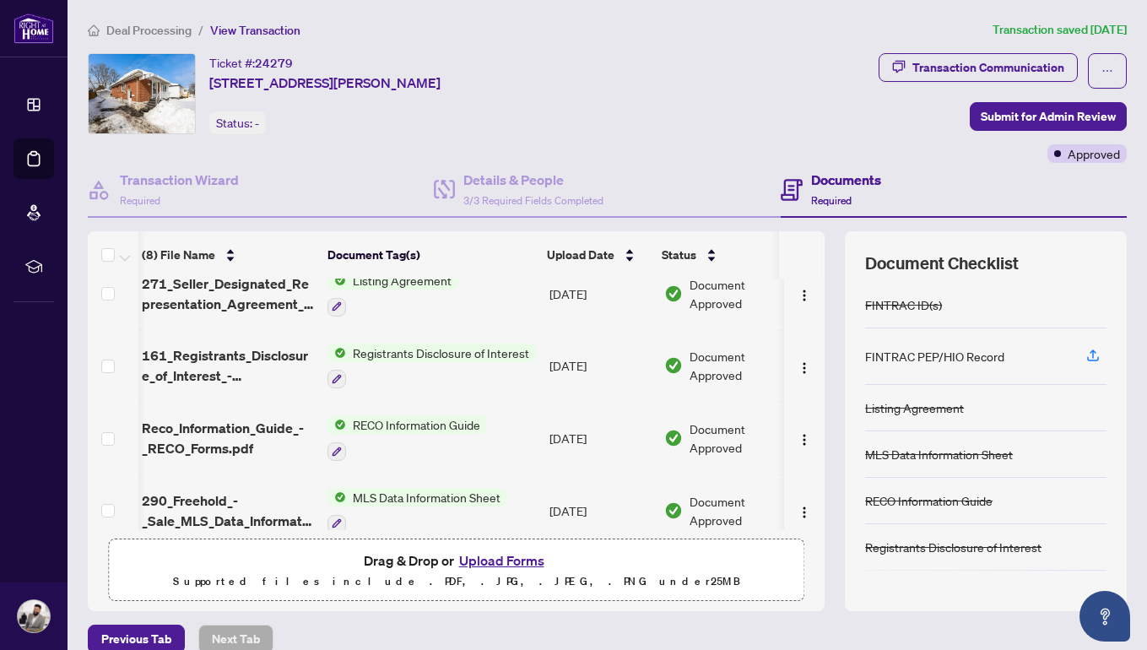
scroll to position [109, 3]
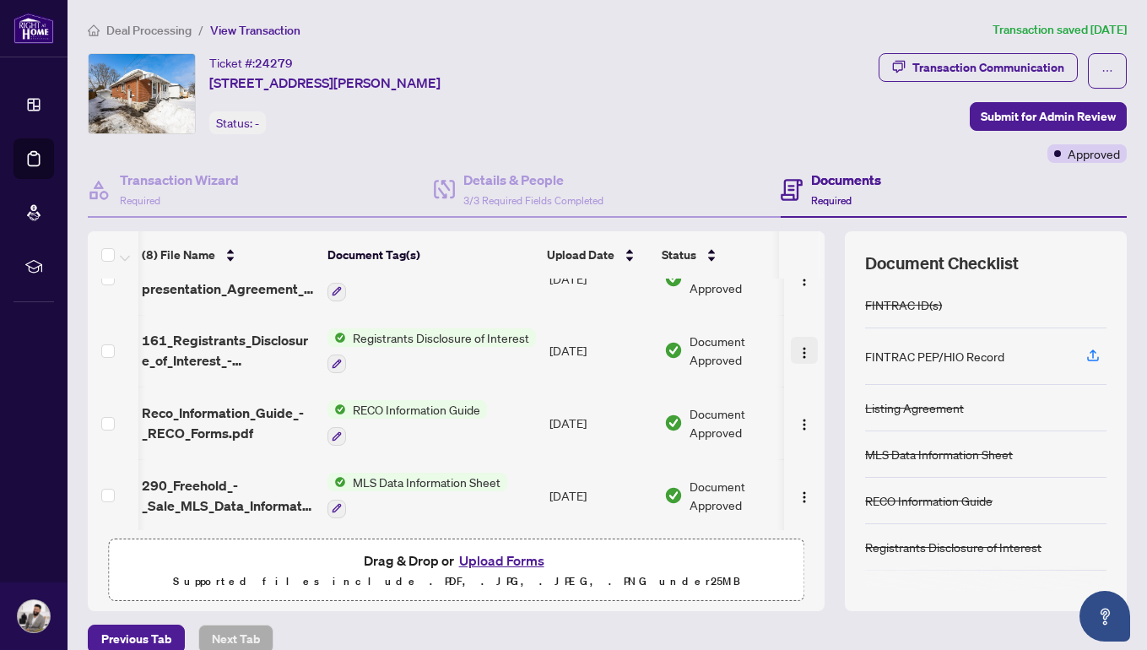
click at [799, 350] on img "button" at bounding box center [805, 353] width 14 height 14
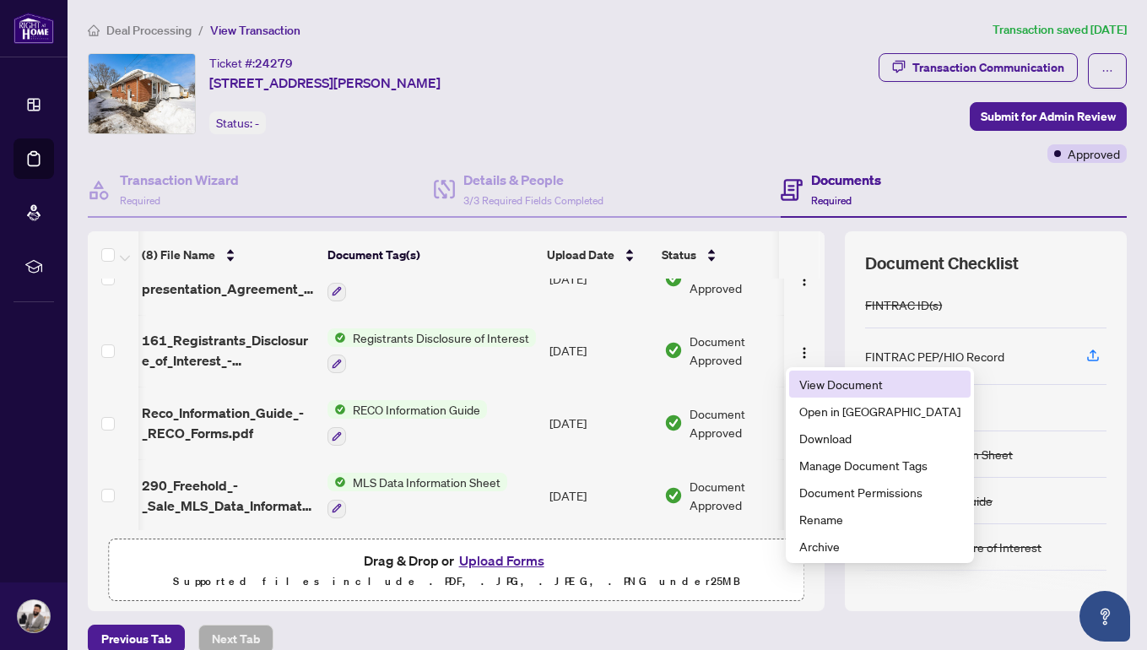
click at [808, 381] on span "View Document" at bounding box center [879, 384] width 161 height 19
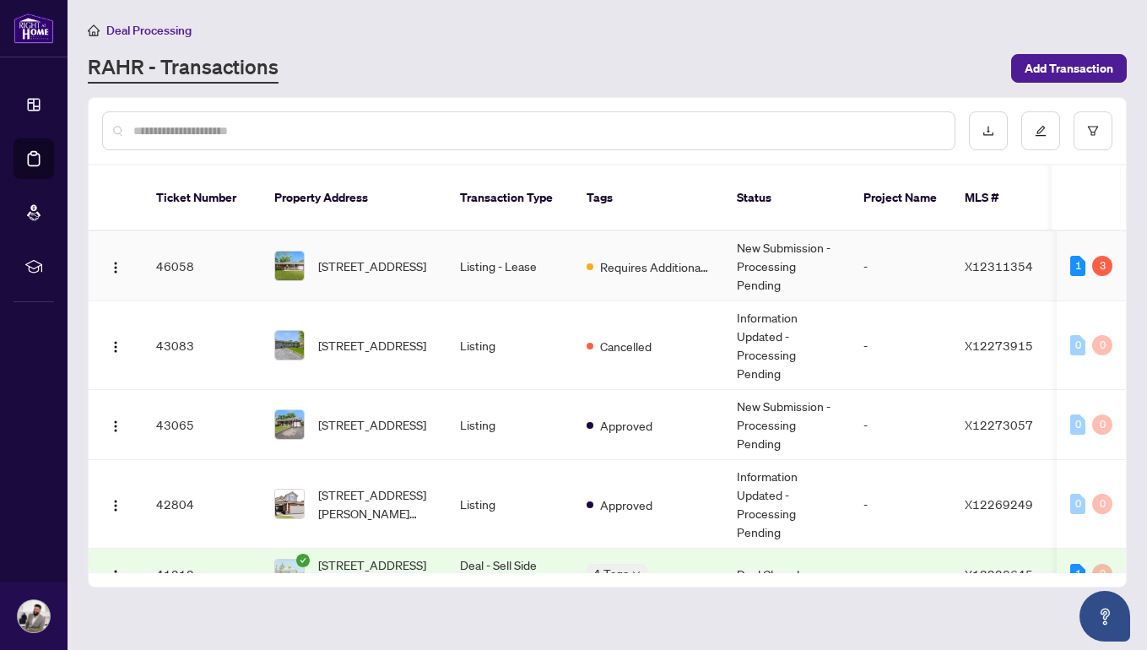
click at [511, 231] on td "Listing - Lease" at bounding box center [509, 266] width 127 height 70
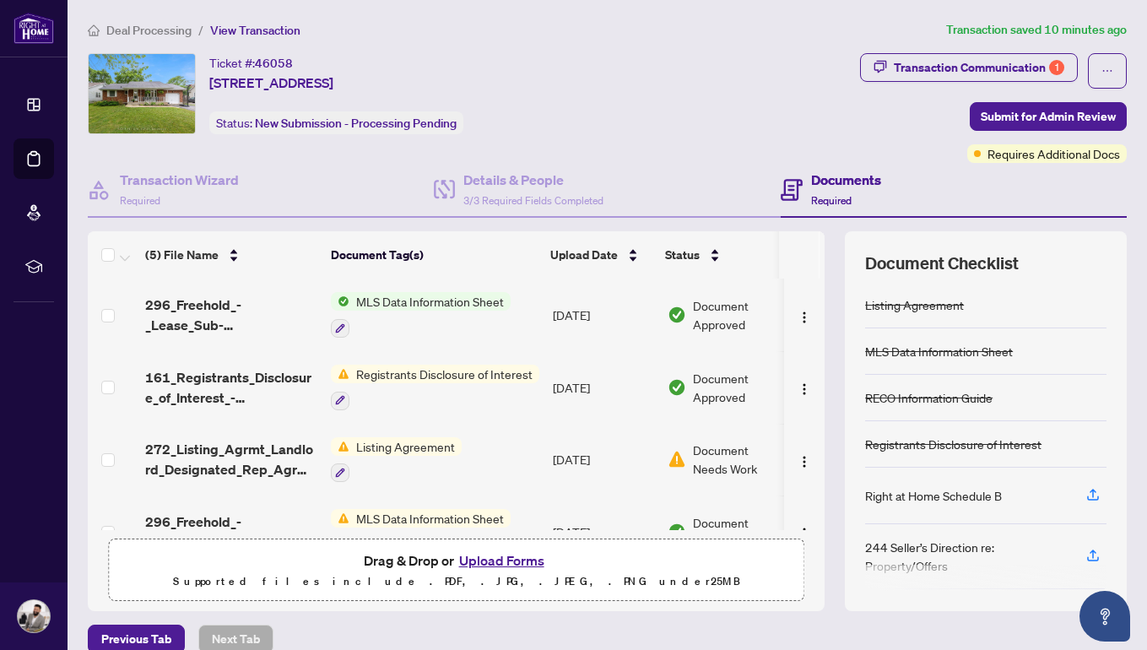
click at [483, 555] on button "Upload Forms" at bounding box center [501, 560] width 95 height 22
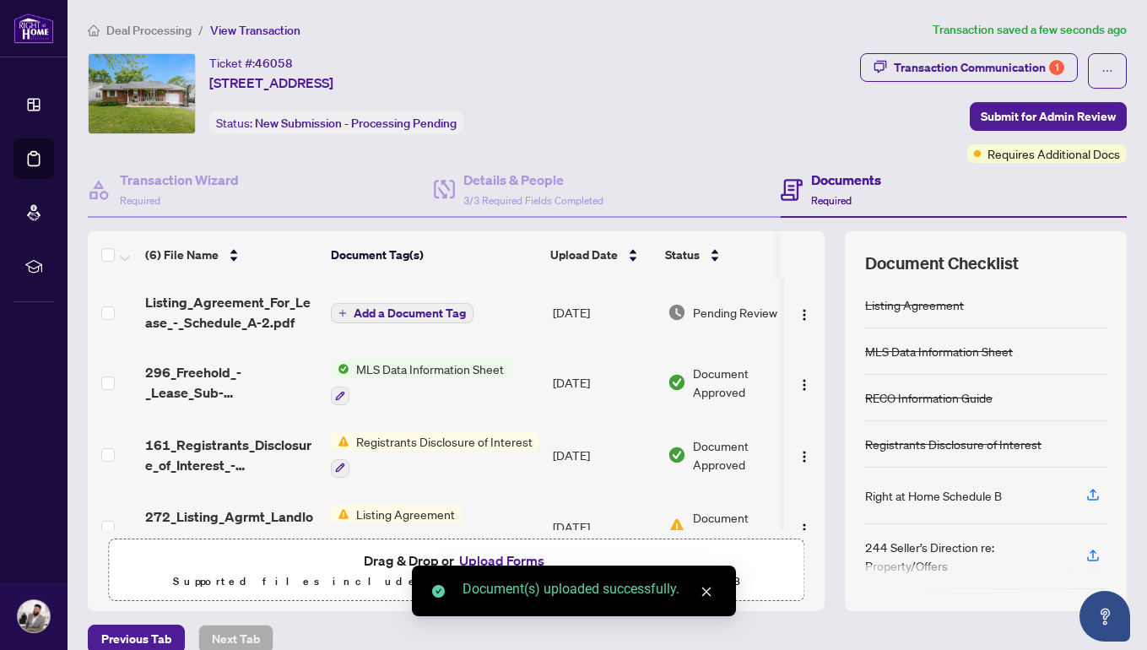
click at [420, 312] on span "Add a Document Tag" at bounding box center [410, 313] width 112 height 12
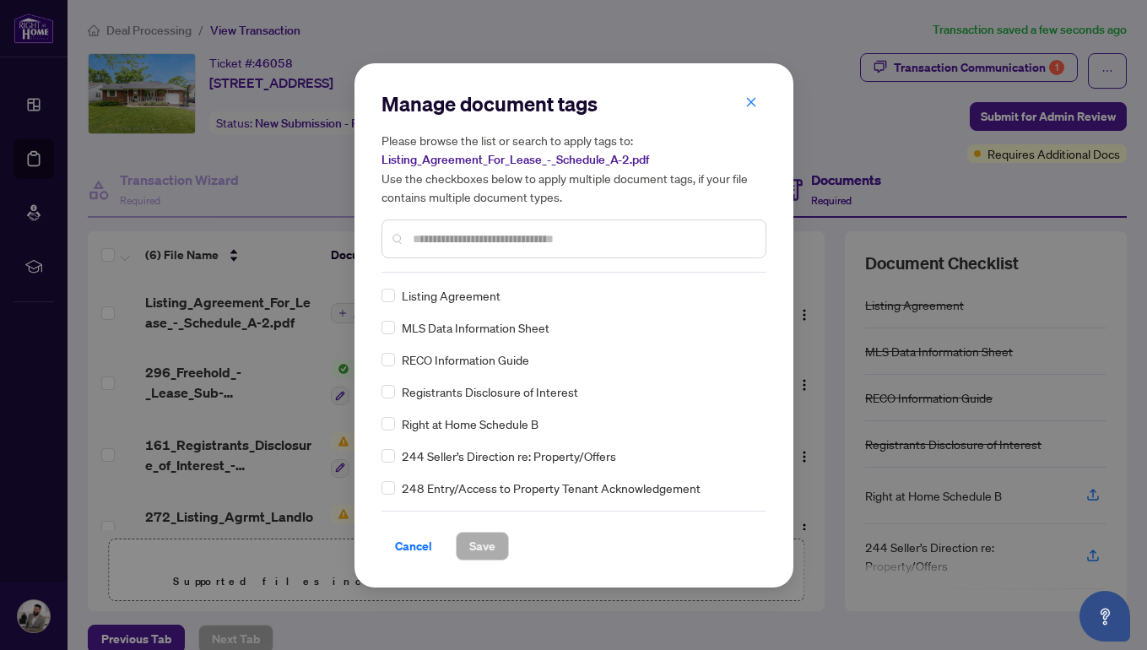
click at [470, 230] on input "text" at bounding box center [582, 239] width 339 height 19
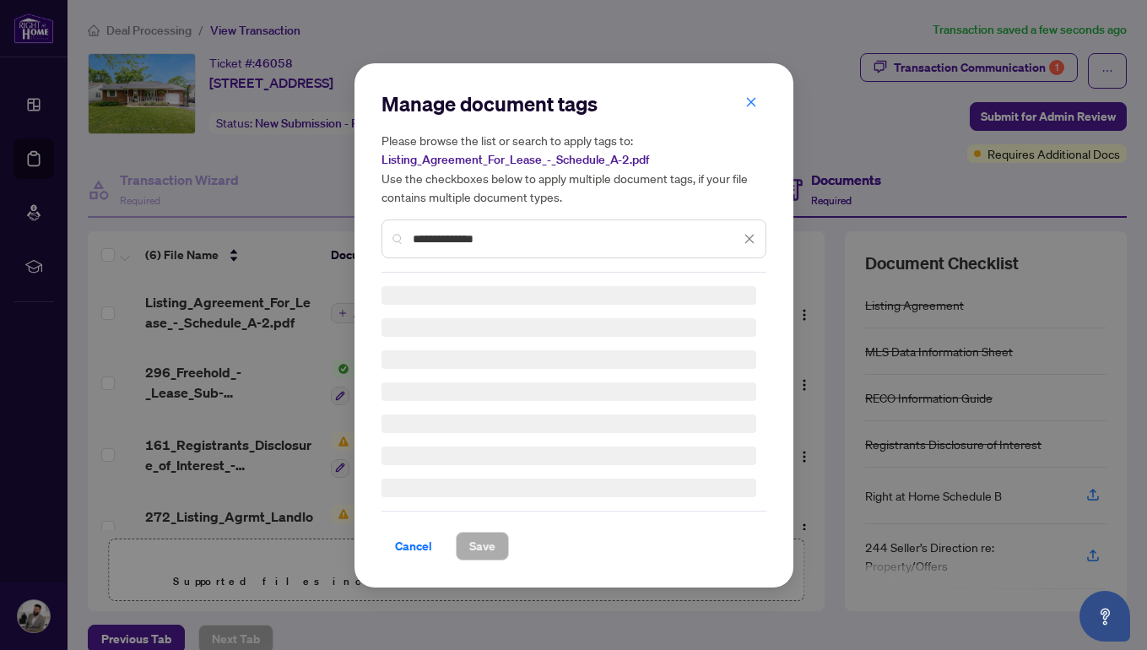
scroll to position [545, 0]
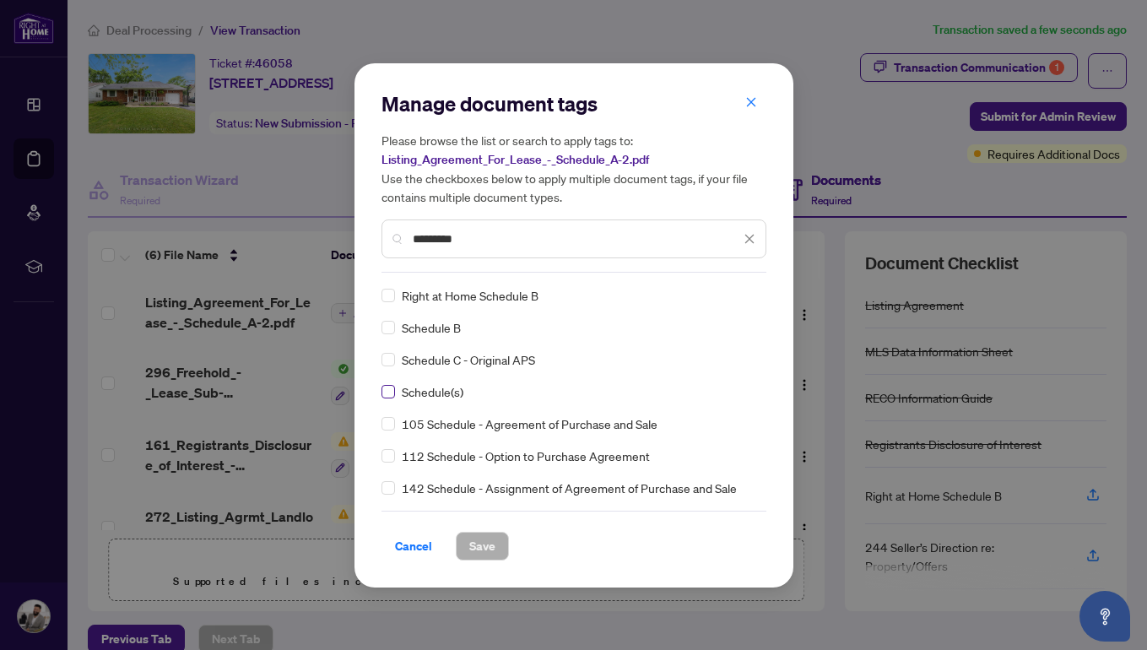
type input "********"
click at [490, 538] on span "Save" at bounding box center [482, 546] width 26 height 27
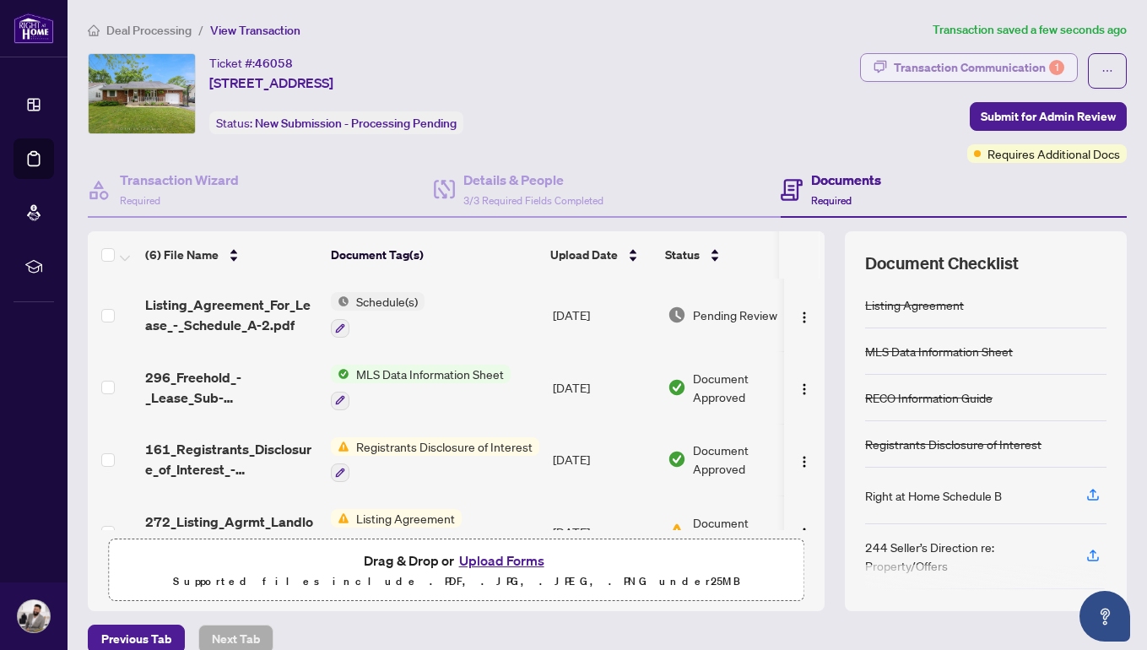
click at [956, 61] on div "Transaction Communication 1" at bounding box center [979, 67] width 170 height 27
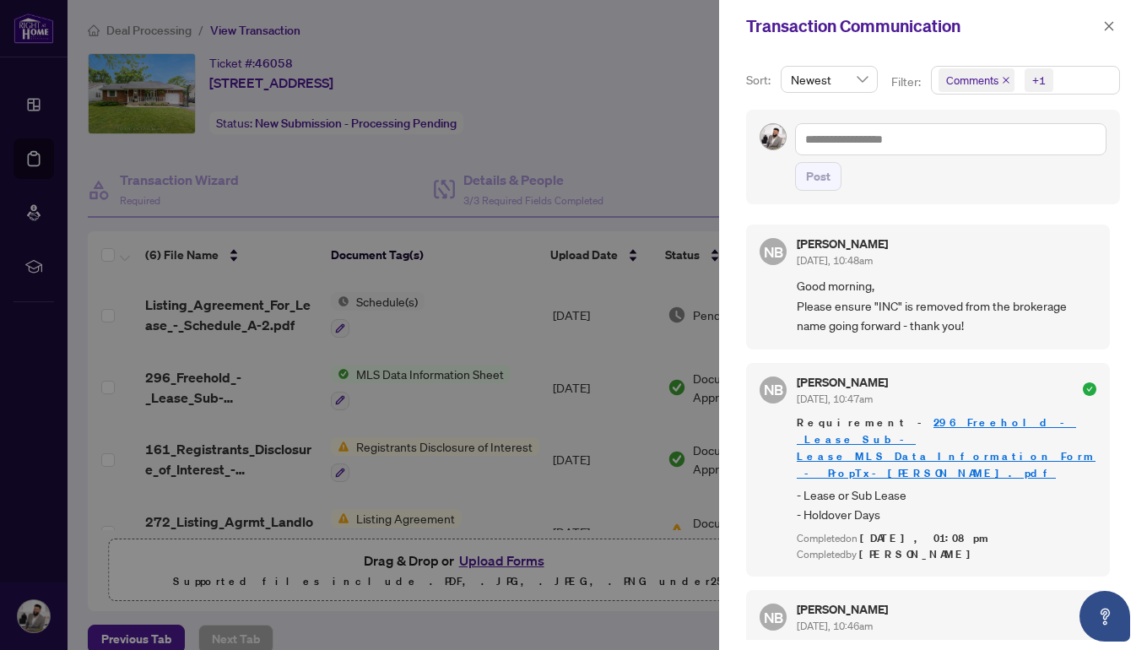
scroll to position [0, 0]
click at [344, 164] on div at bounding box center [573, 325] width 1147 height 650
click at [1115, 35] on button "button" at bounding box center [1109, 26] width 22 height 20
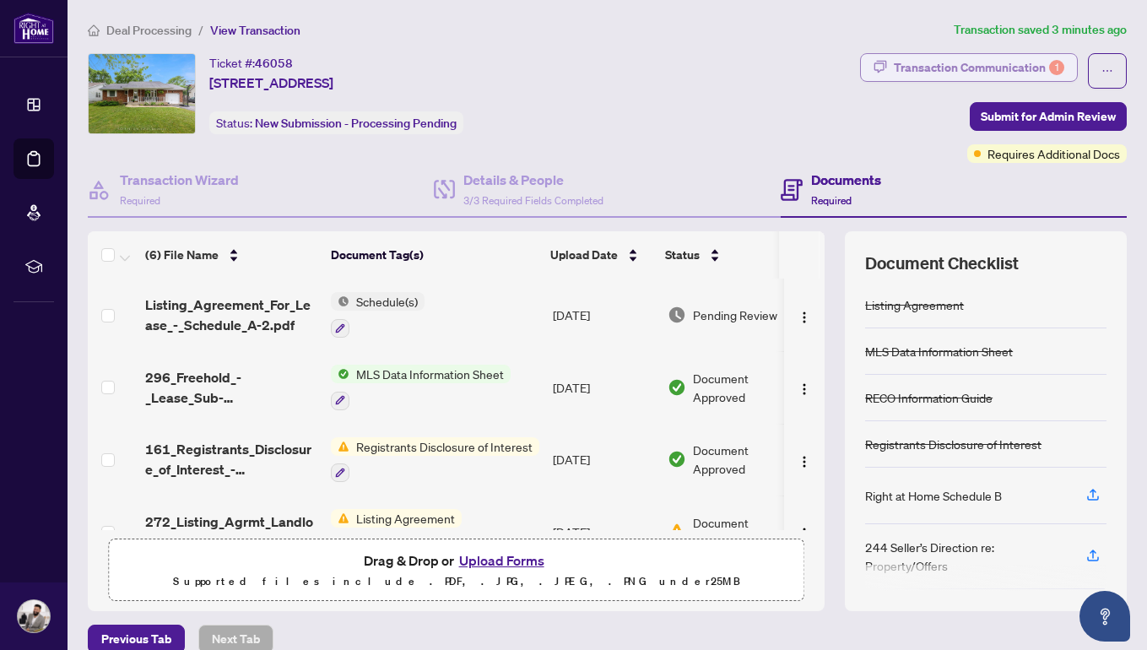
click at [970, 62] on div "Transaction Communication 1" at bounding box center [979, 67] width 170 height 27
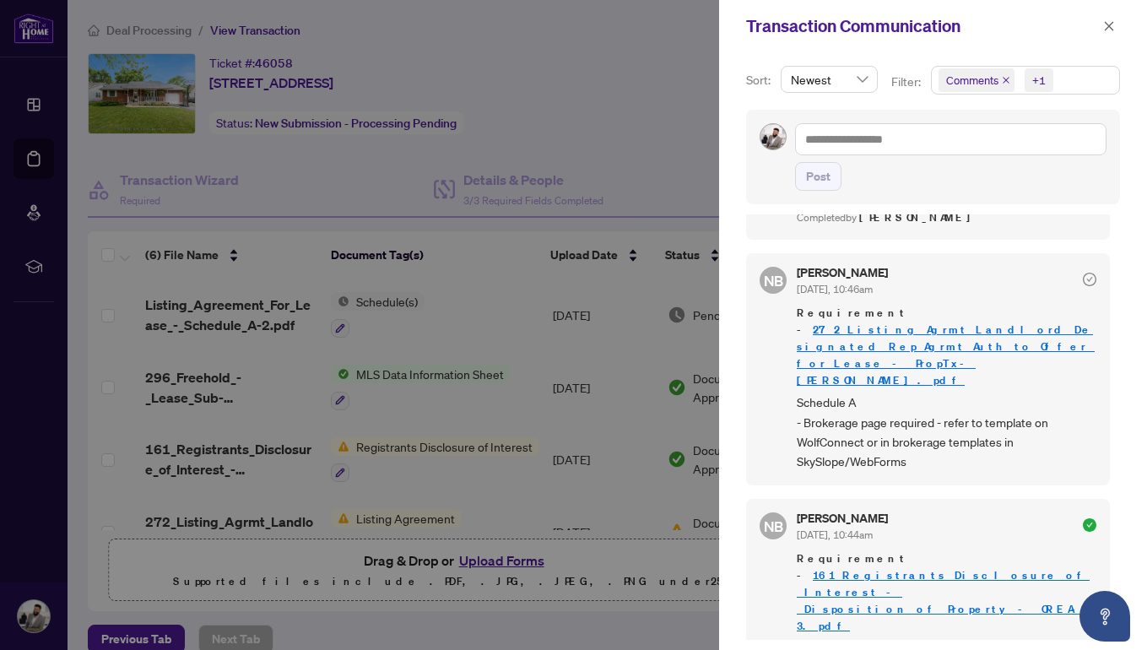
scroll to position [340, 0]
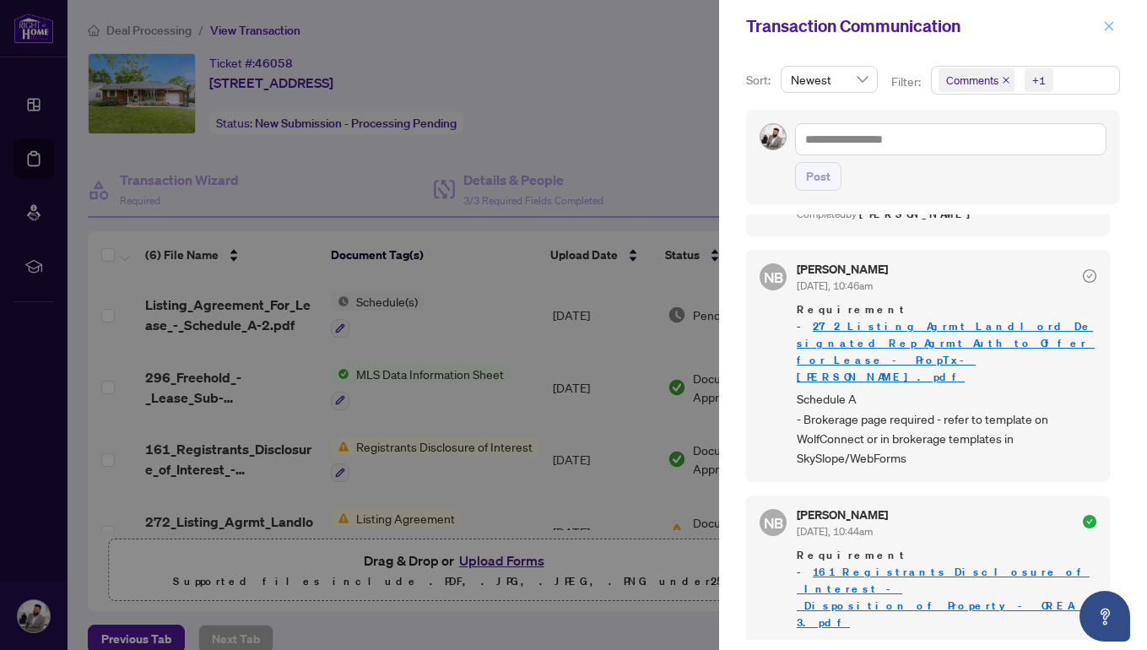
click at [1102, 33] on button "button" at bounding box center [1109, 26] width 22 height 20
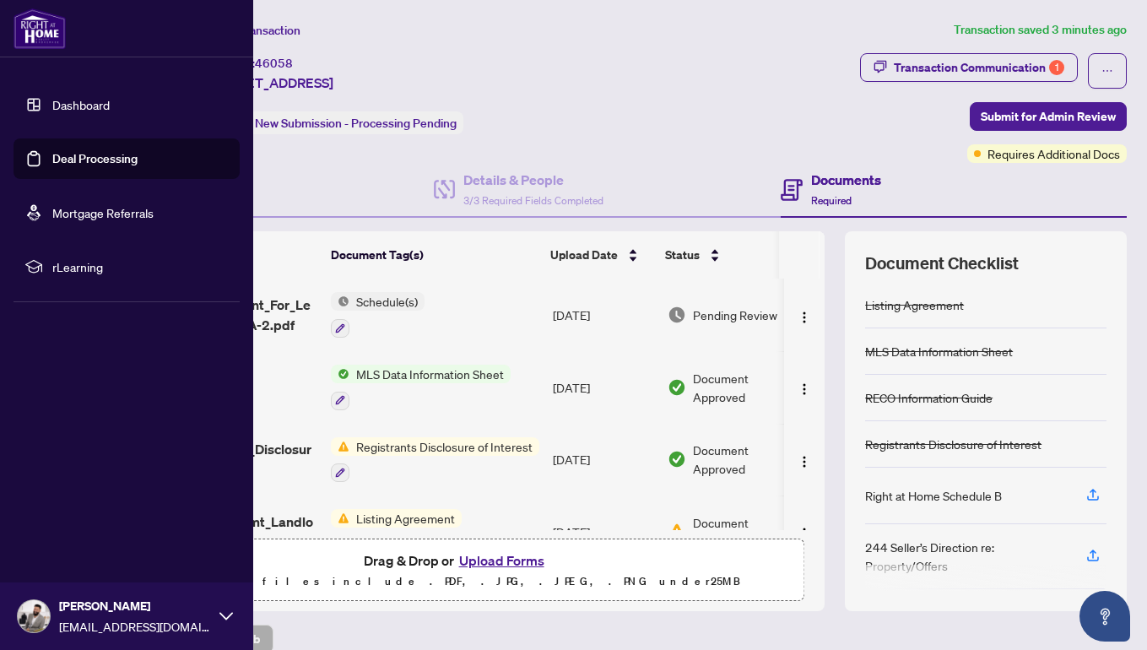
click at [63, 160] on link "Deal Processing" at bounding box center [94, 158] width 85 height 15
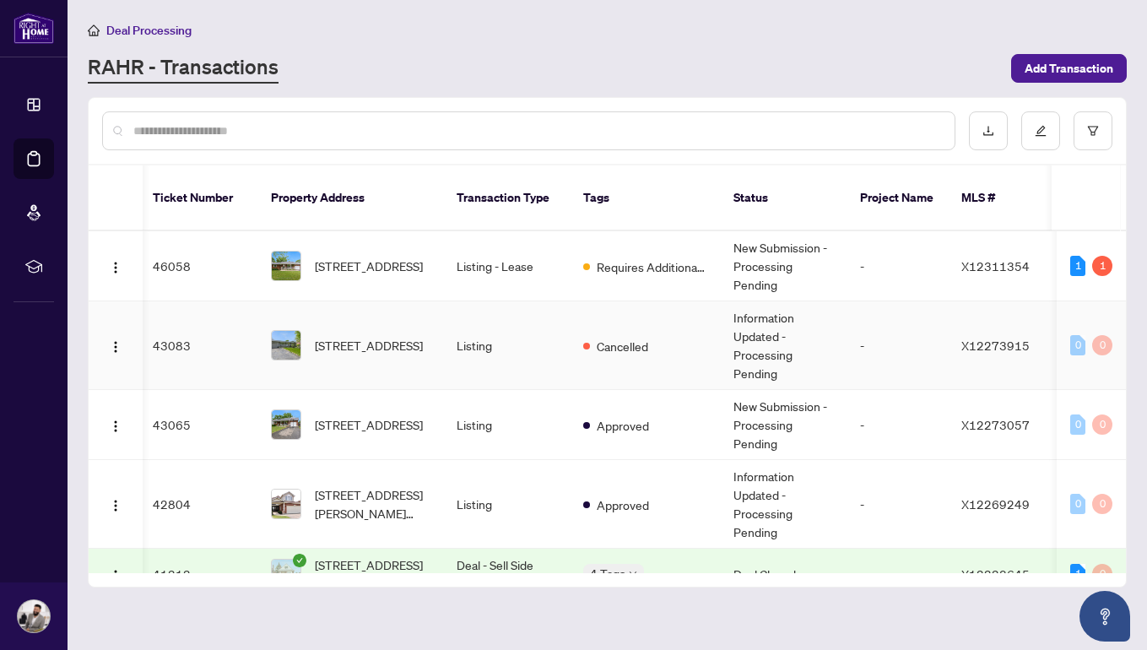
scroll to position [0, 3]
click at [491, 233] on td "Listing - Lease" at bounding box center [506, 266] width 127 height 70
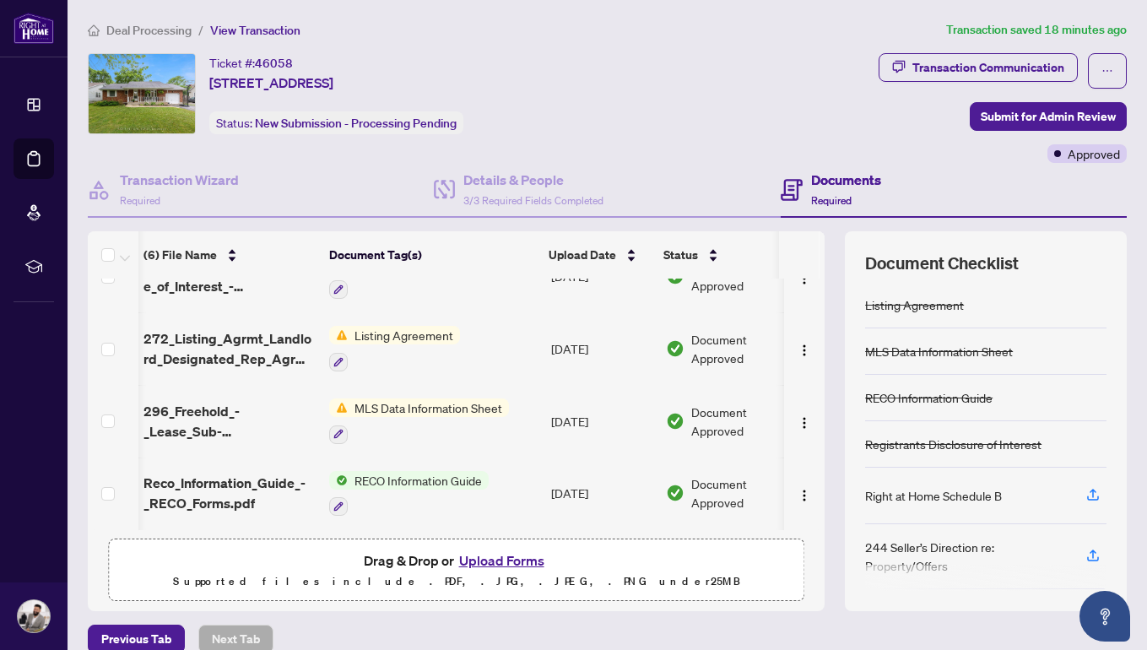
scroll to position [190, 2]
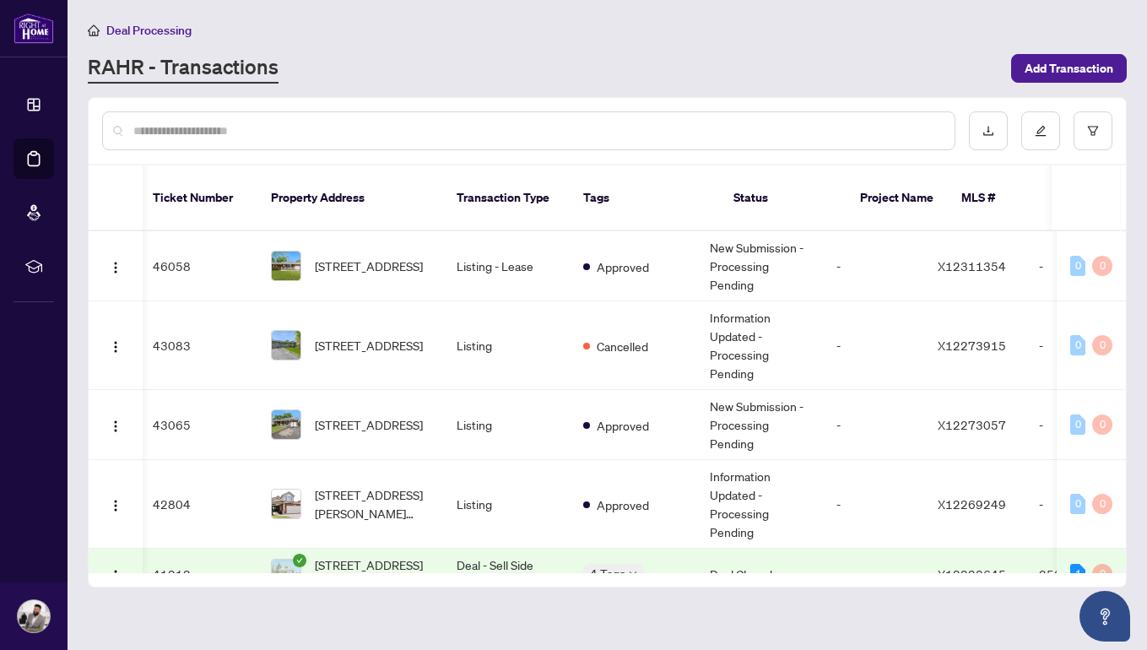
scroll to position [0, 3]
